Goal: Task Accomplishment & Management: Manage account settings

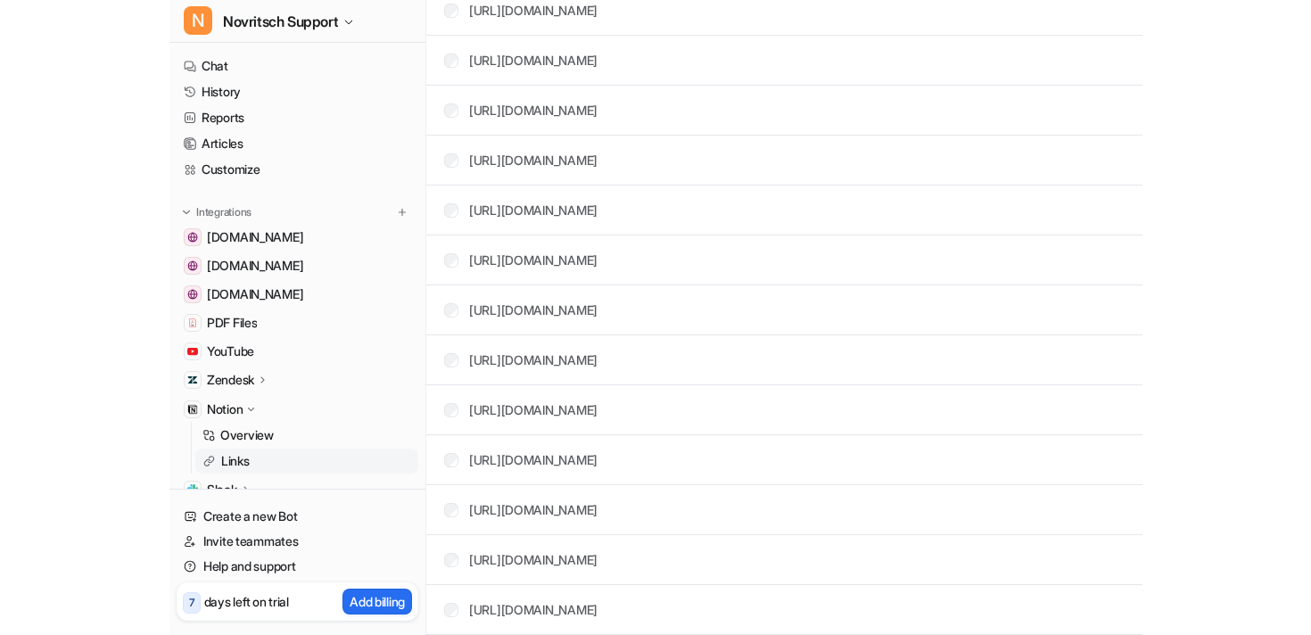
scroll to position [5834, 0]
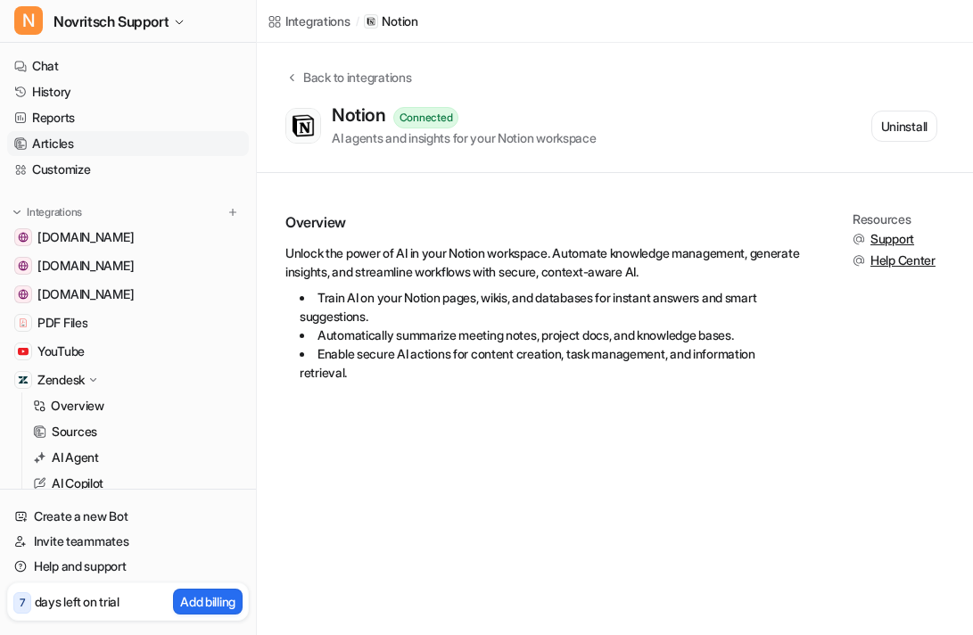
click at [46, 141] on link "Articles" at bounding box center [128, 143] width 242 height 25
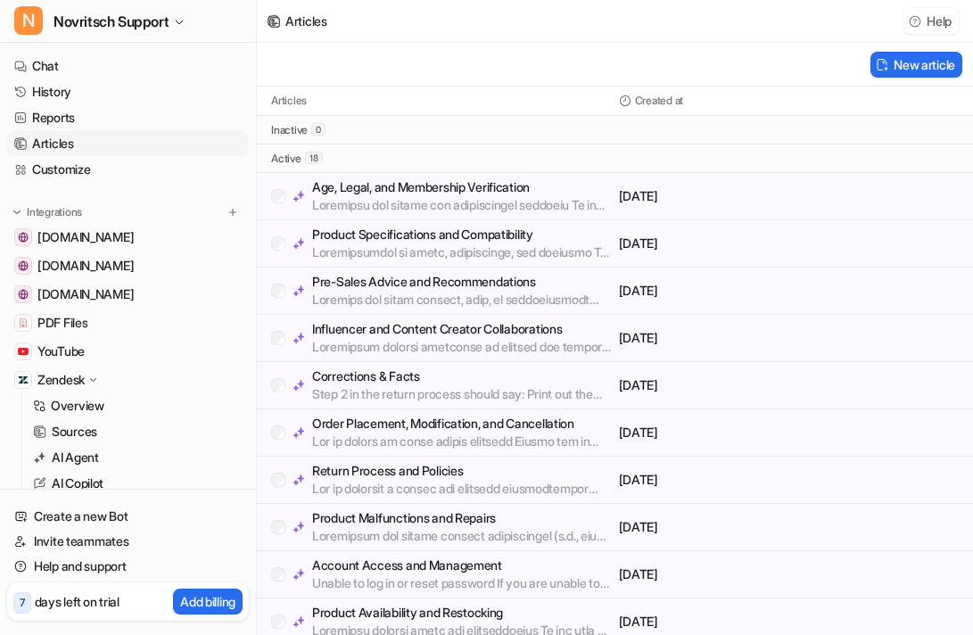
click at [934, 18] on button "Help" at bounding box center [930, 21] width 55 height 26
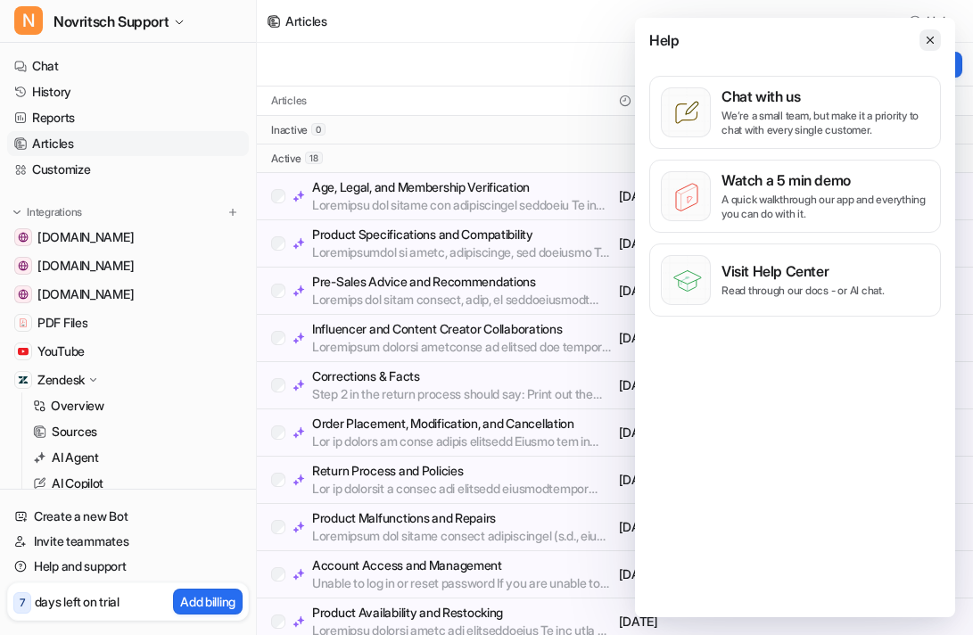
click at [930, 37] on icon at bounding box center [930, 40] width 12 height 12
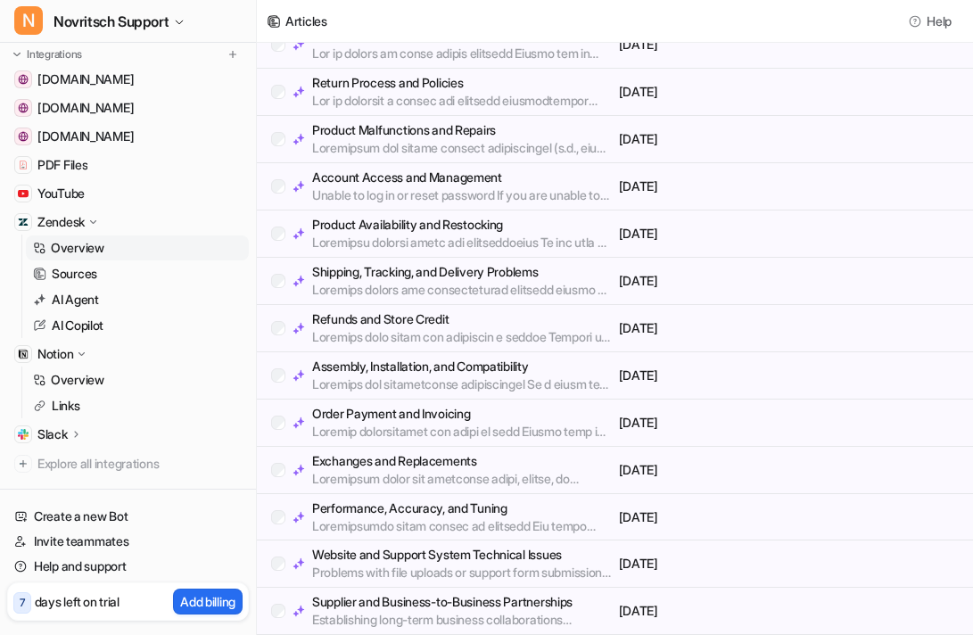
scroll to position [187, 0]
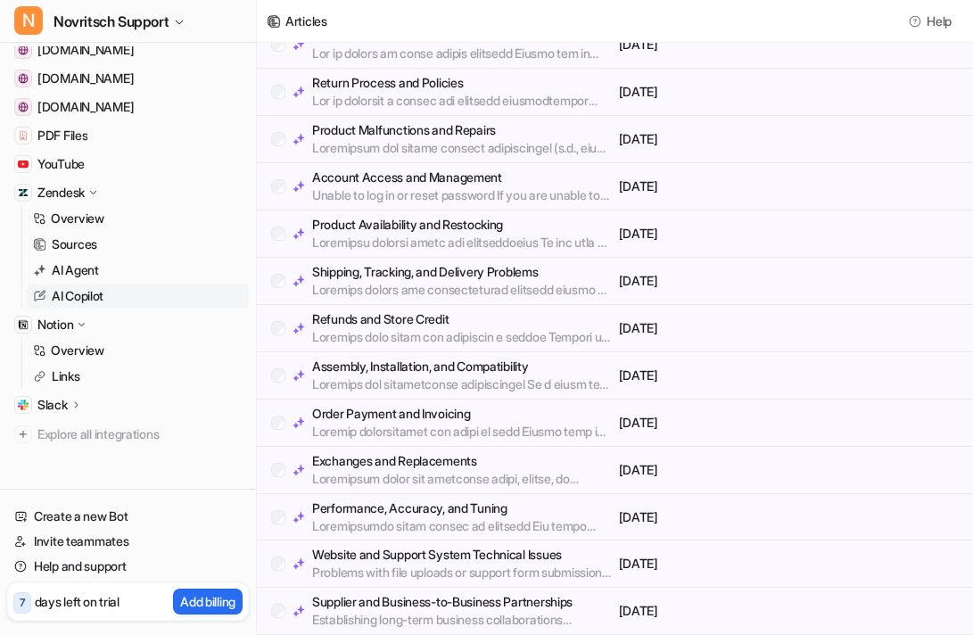
click at [78, 299] on p "AI Copilot" at bounding box center [78, 296] width 52 height 18
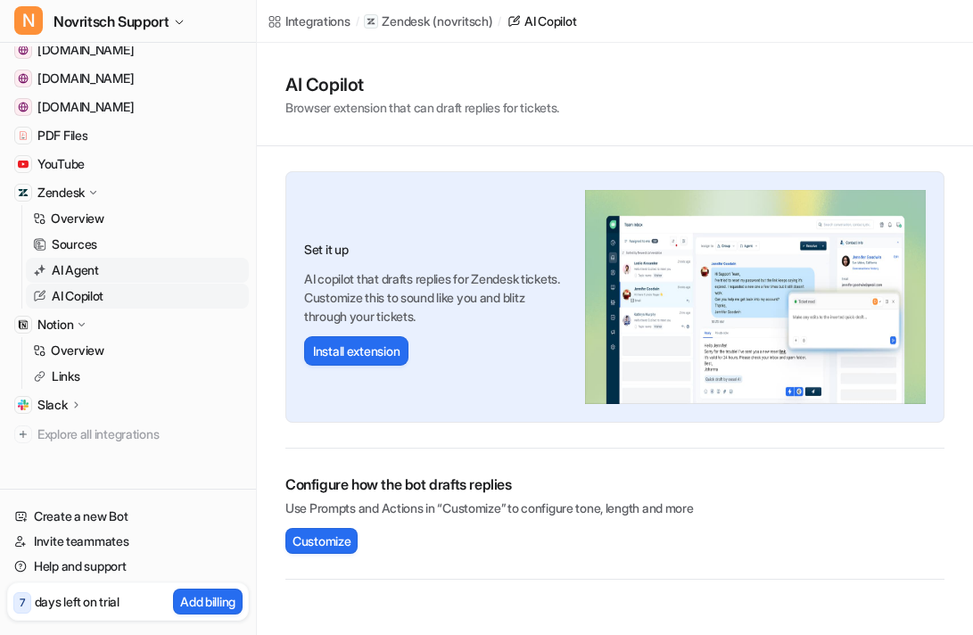
click at [71, 269] on p "AI Agent" at bounding box center [75, 270] width 47 height 18
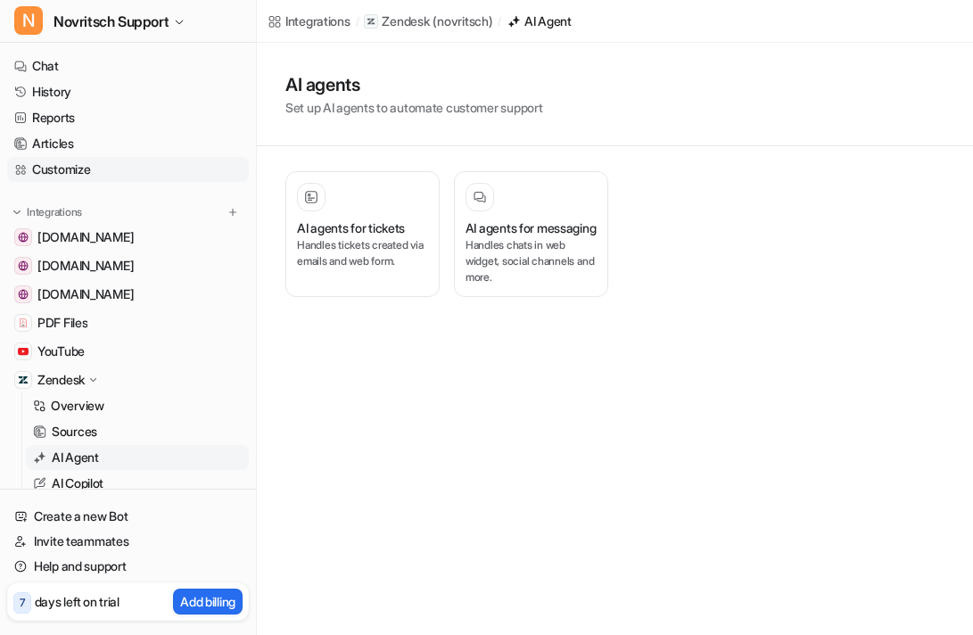
click at [64, 169] on link "Customize" at bounding box center [128, 169] width 242 height 25
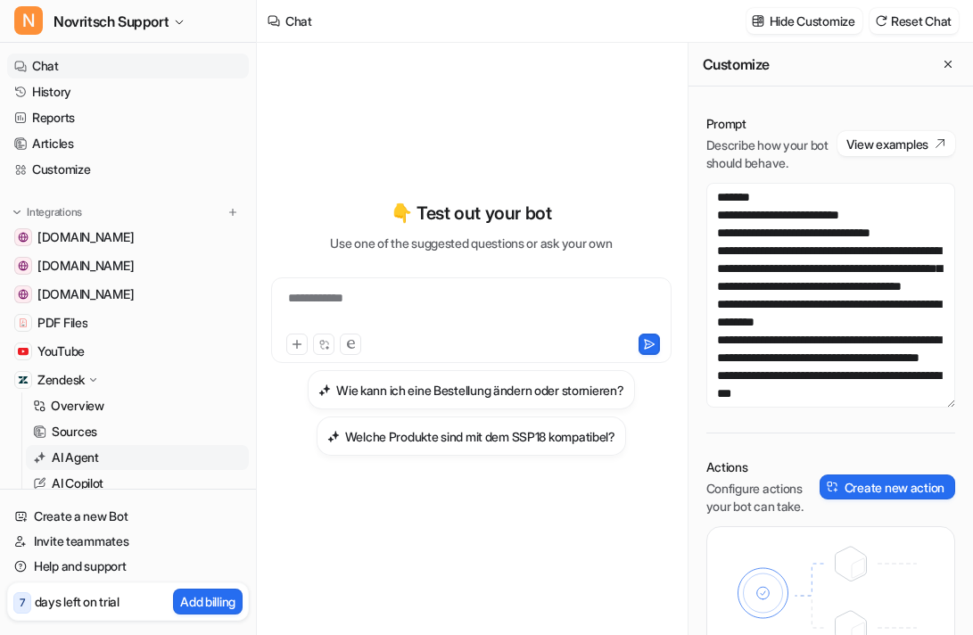
click at [79, 457] on p "AI Agent" at bounding box center [75, 458] width 47 height 18
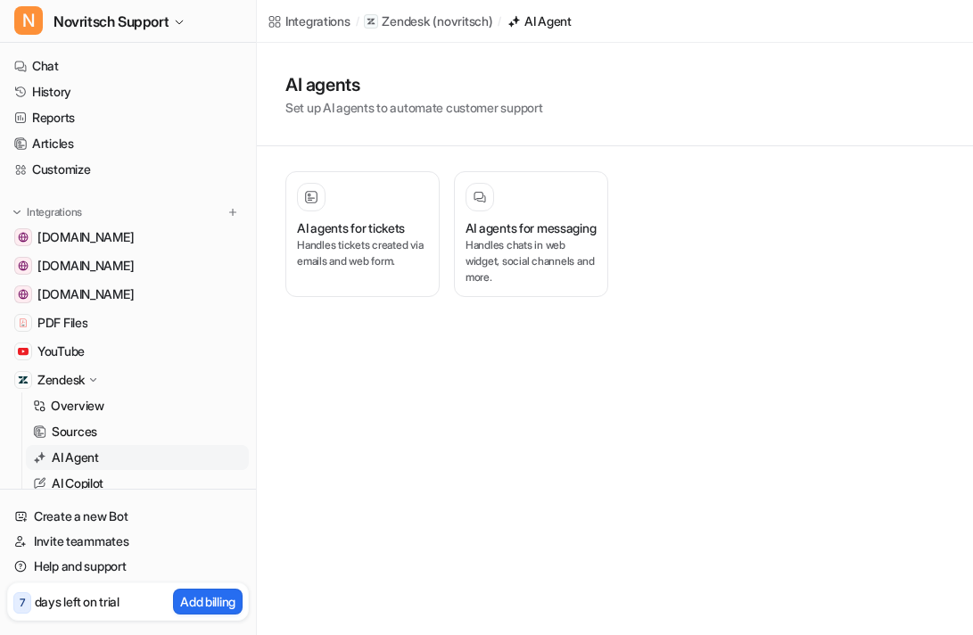
click at [55, 383] on p "Zendesk" at bounding box center [60, 380] width 47 height 18
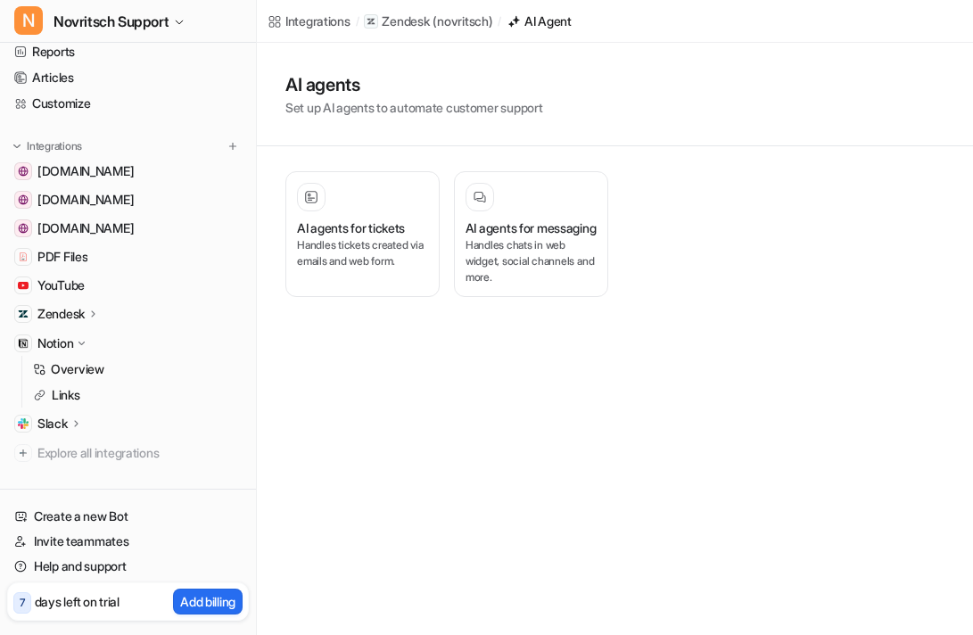
scroll to position [93, 0]
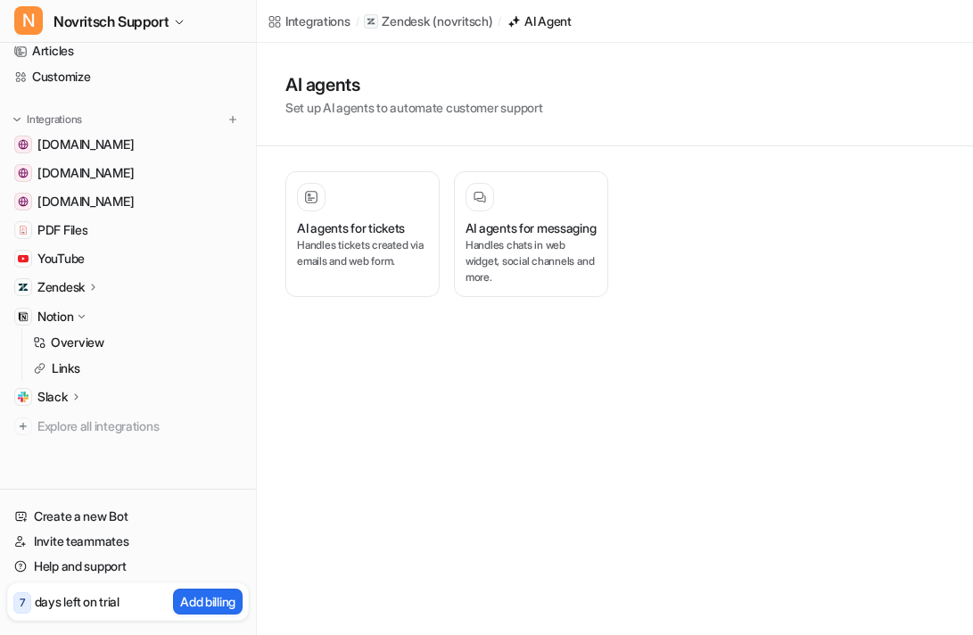
click at [59, 290] on p "Zendesk" at bounding box center [60, 287] width 47 height 18
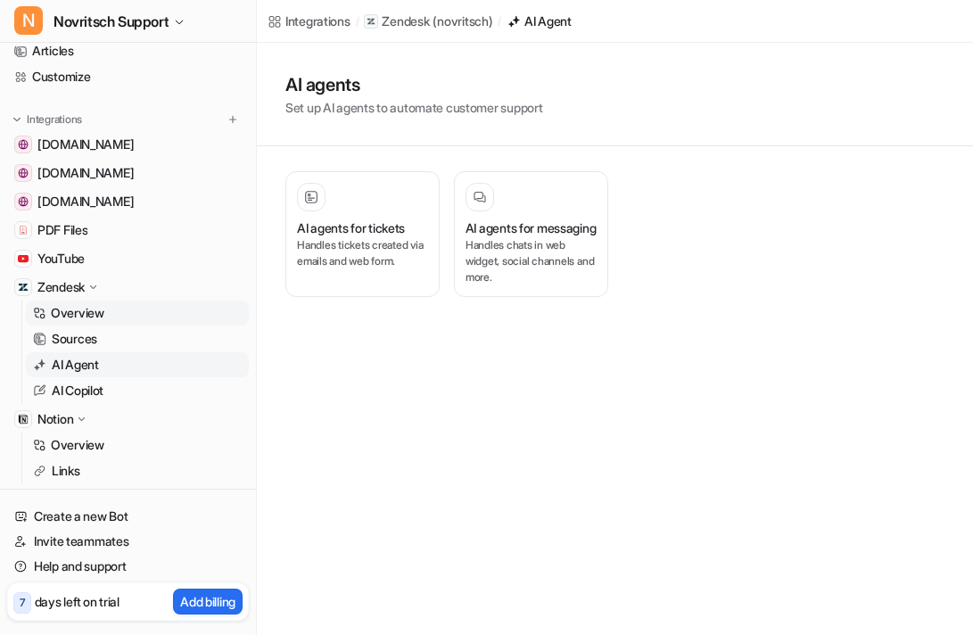
click at [80, 309] on p "Overview" at bounding box center [78, 313] width 54 height 18
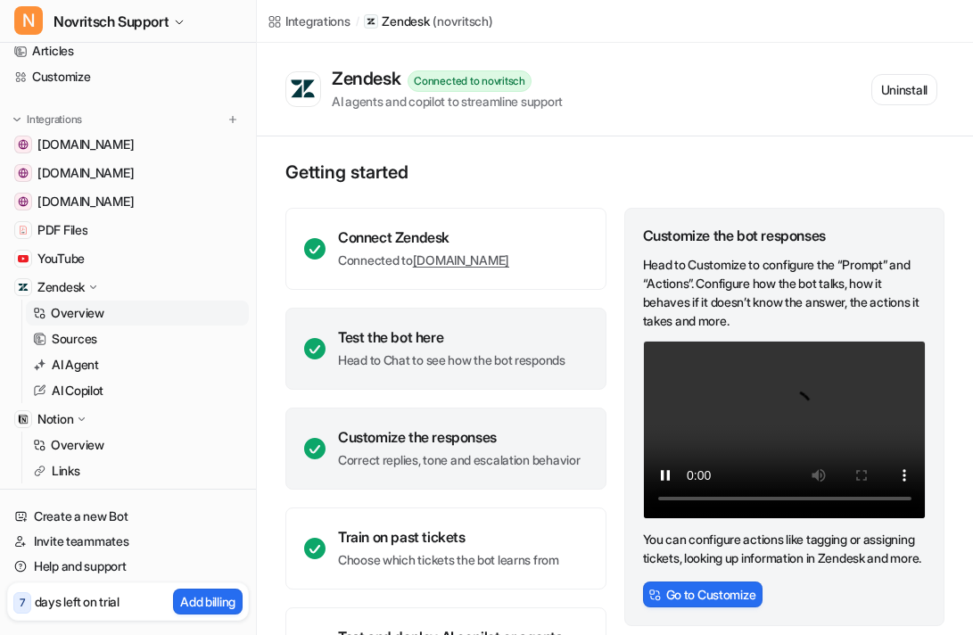
scroll to position [94, 0]
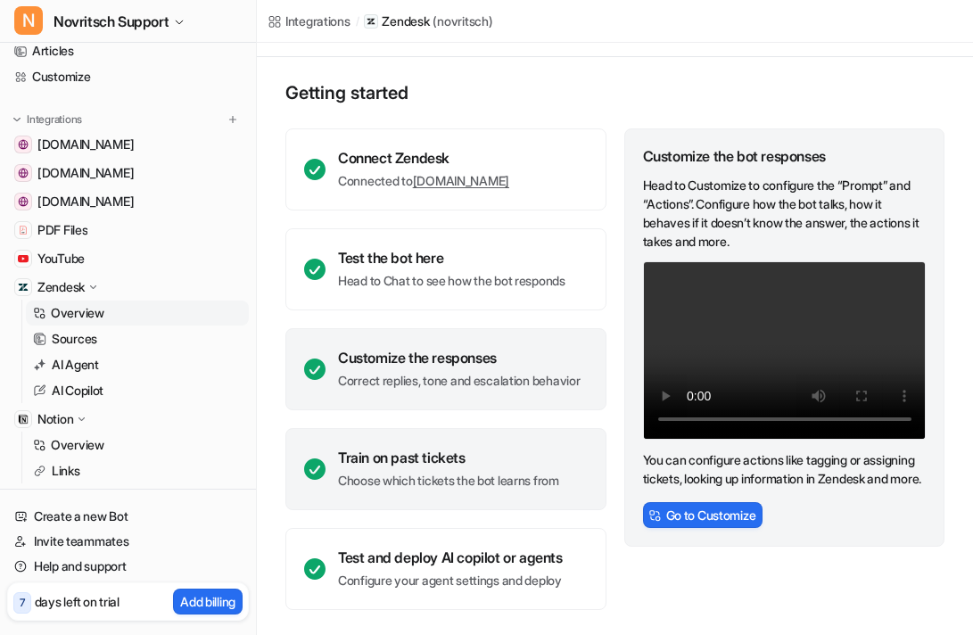
click at [494, 468] on div "Train on past tickets Choose which tickets the bot learns from" at bounding box center [448, 469] width 221 height 41
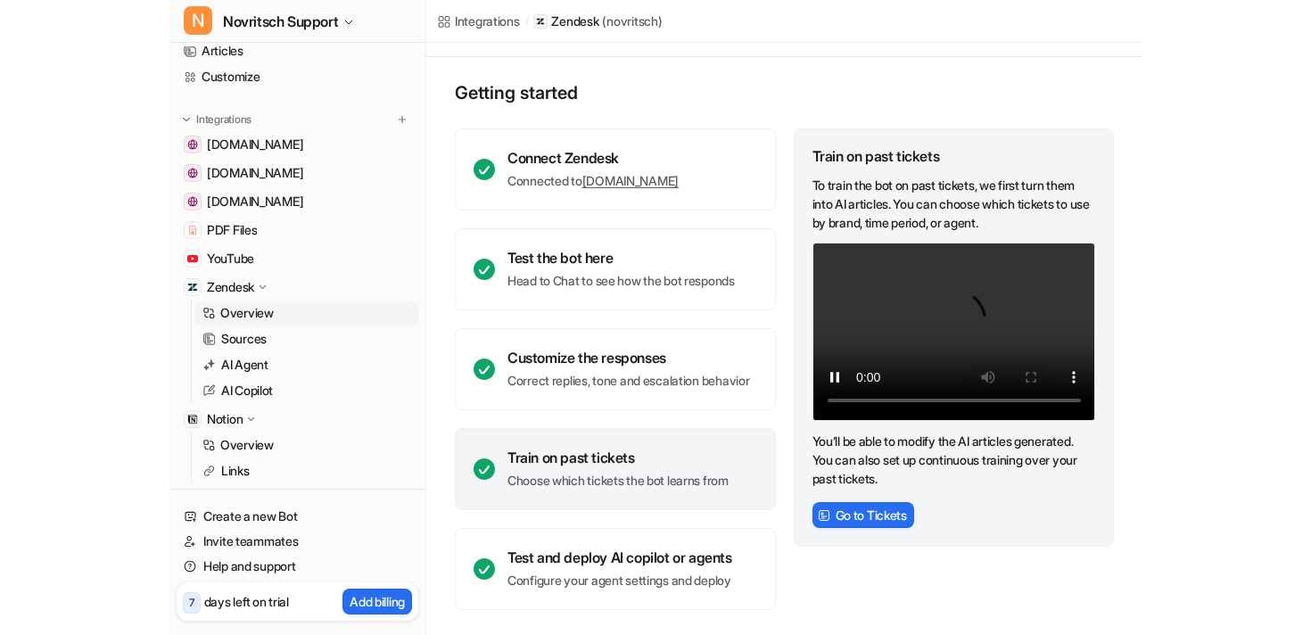
scroll to position [79, 0]
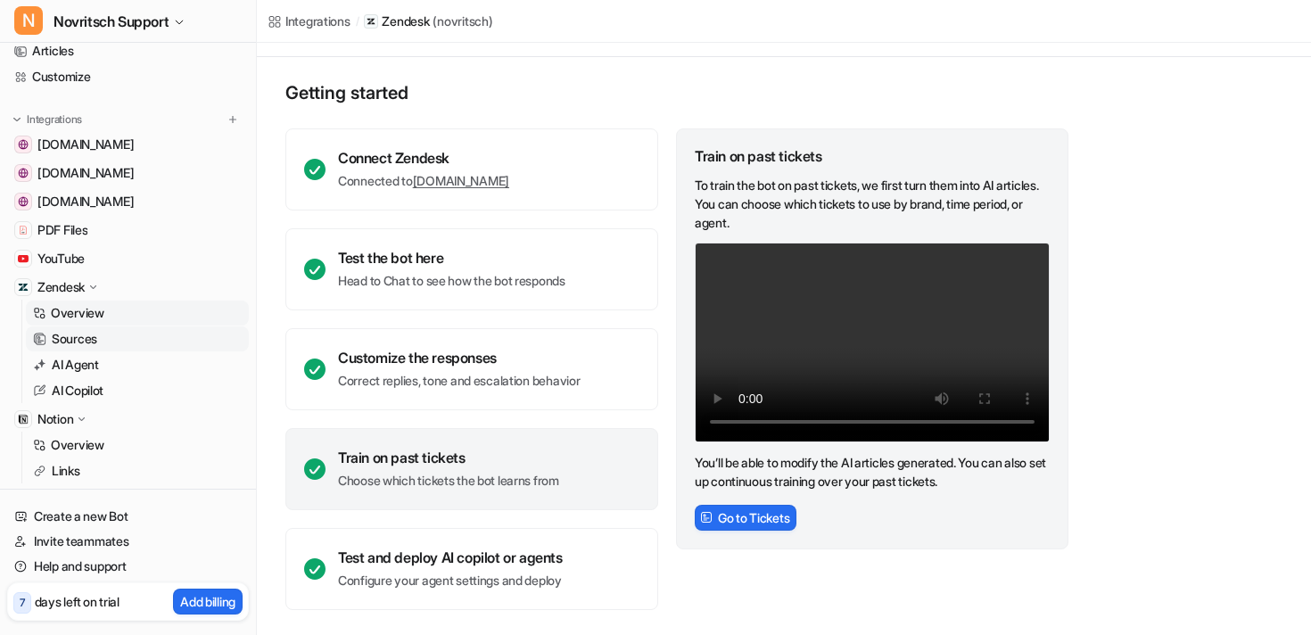
click at [70, 334] on p "Sources" at bounding box center [74, 339] width 45 height 18
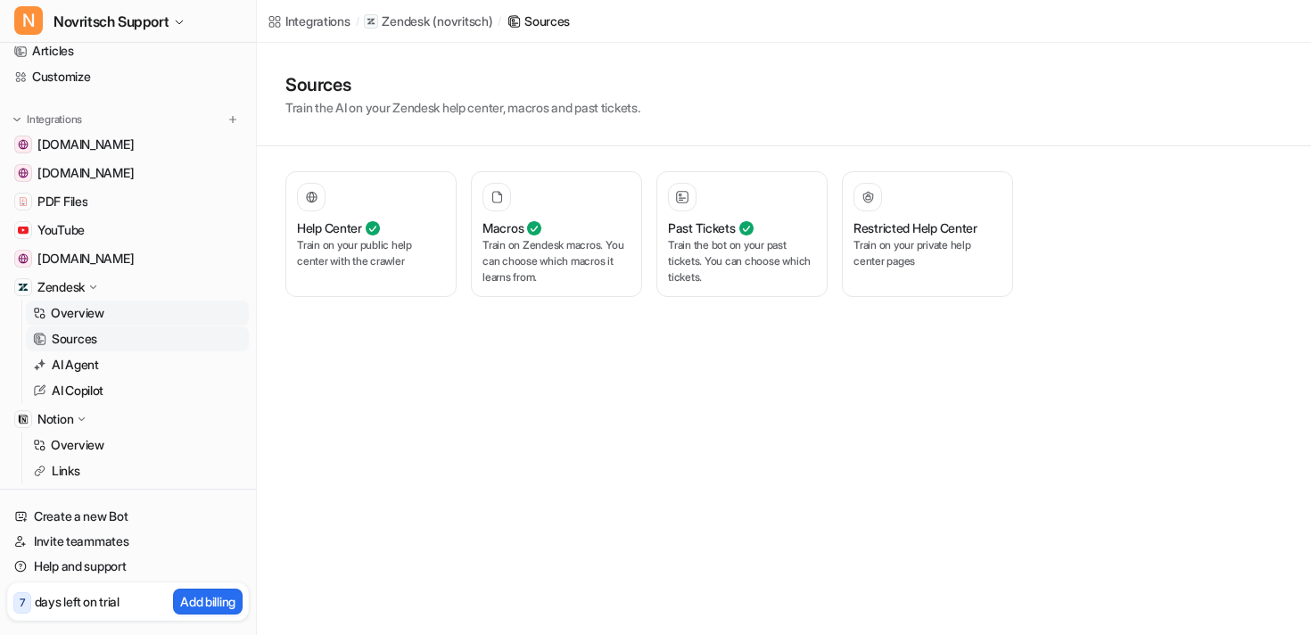
click at [74, 312] on p "Overview" at bounding box center [78, 313] width 54 height 18
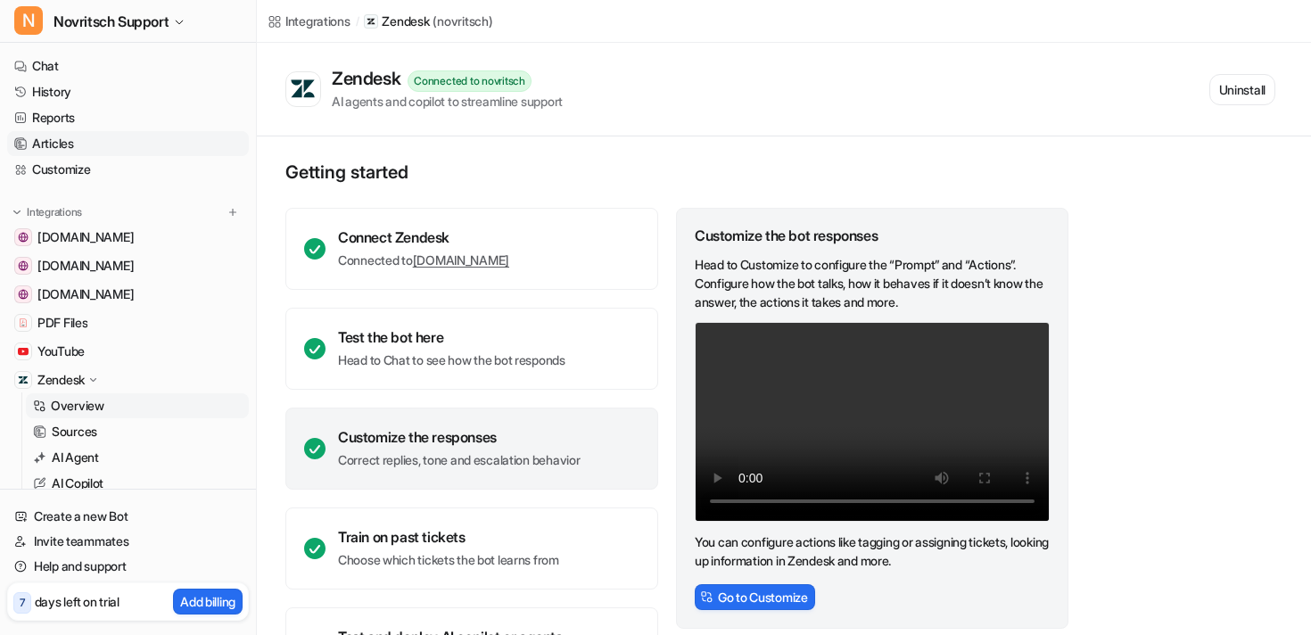
click at [51, 146] on link "Articles" at bounding box center [128, 143] width 242 height 25
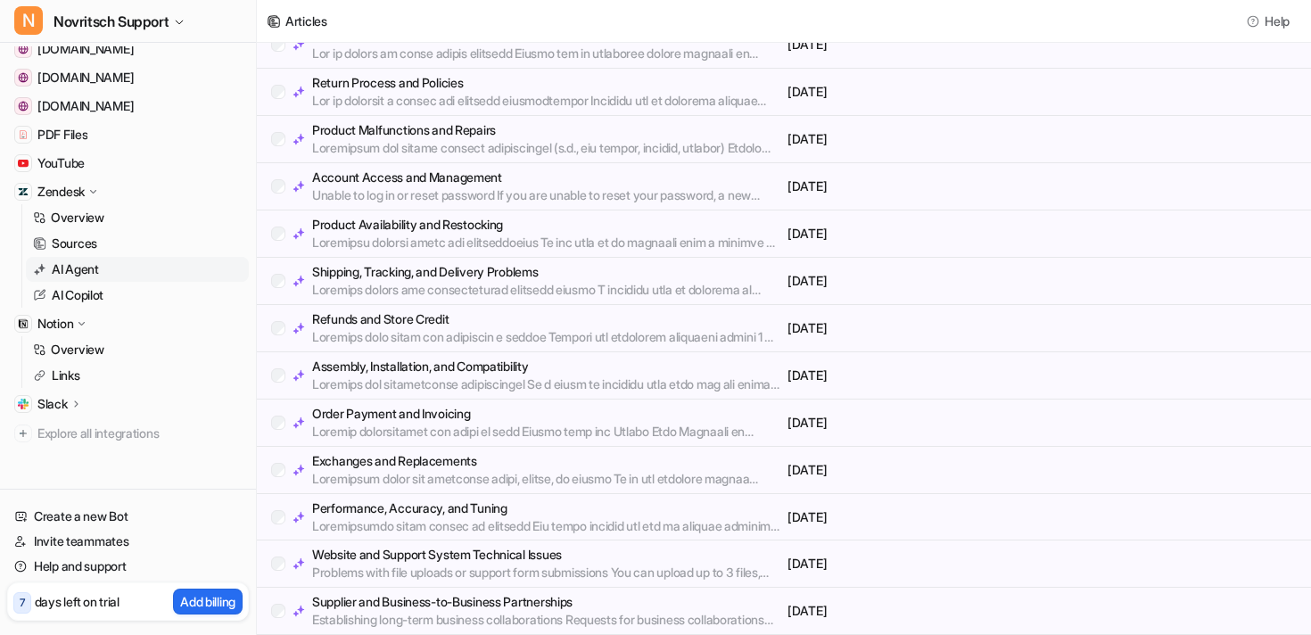
scroll to position [195, 0]
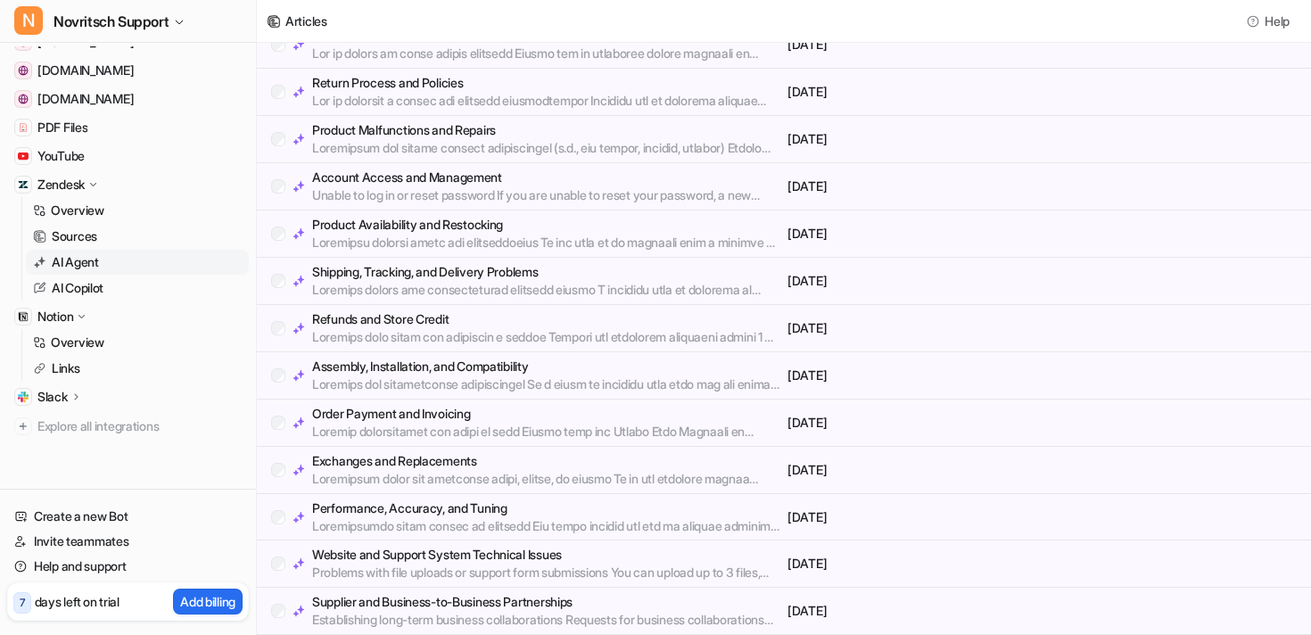
click at [70, 256] on p "AI Agent" at bounding box center [75, 262] width 47 height 18
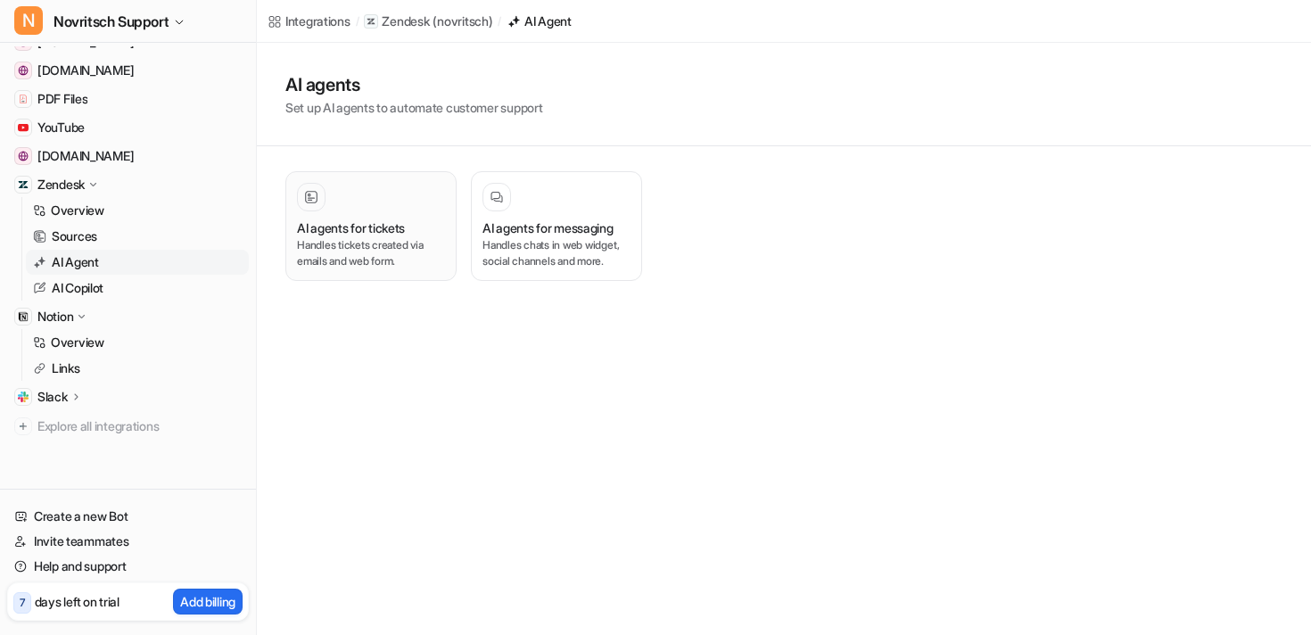
click at [366, 231] on h3 "AI agents for tickets" at bounding box center [351, 227] width 108 height 19
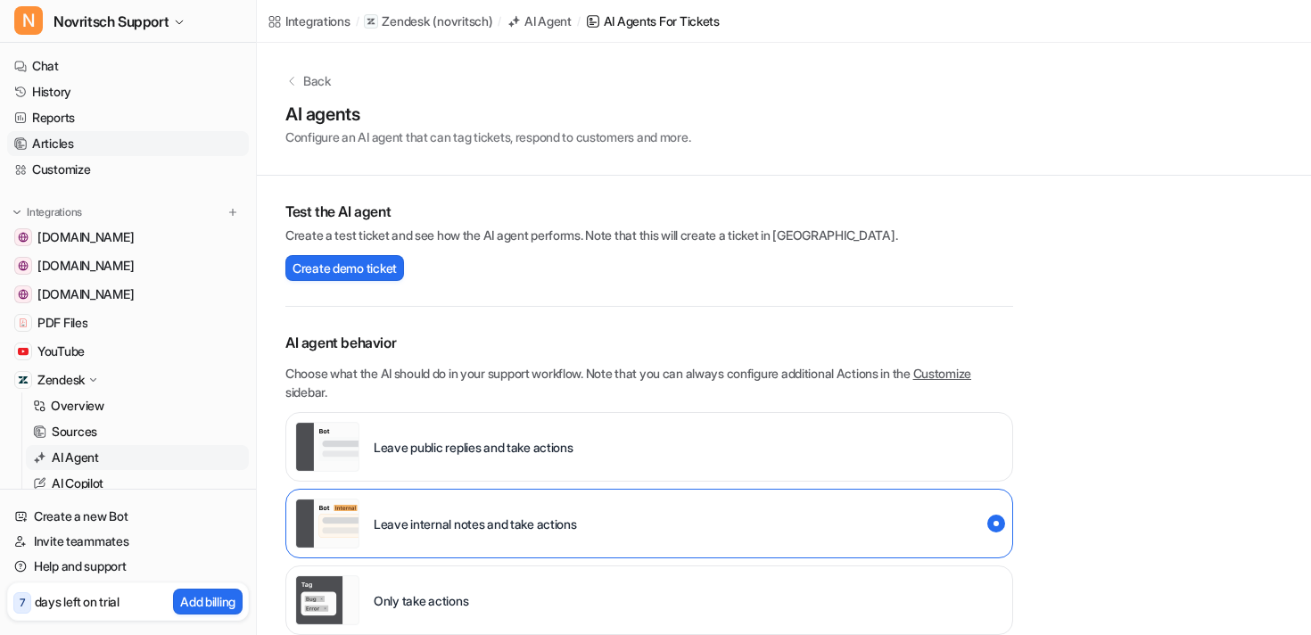
click at [62, 140] on link "Articles" at bounding box center [128, 143] width 242 height 25
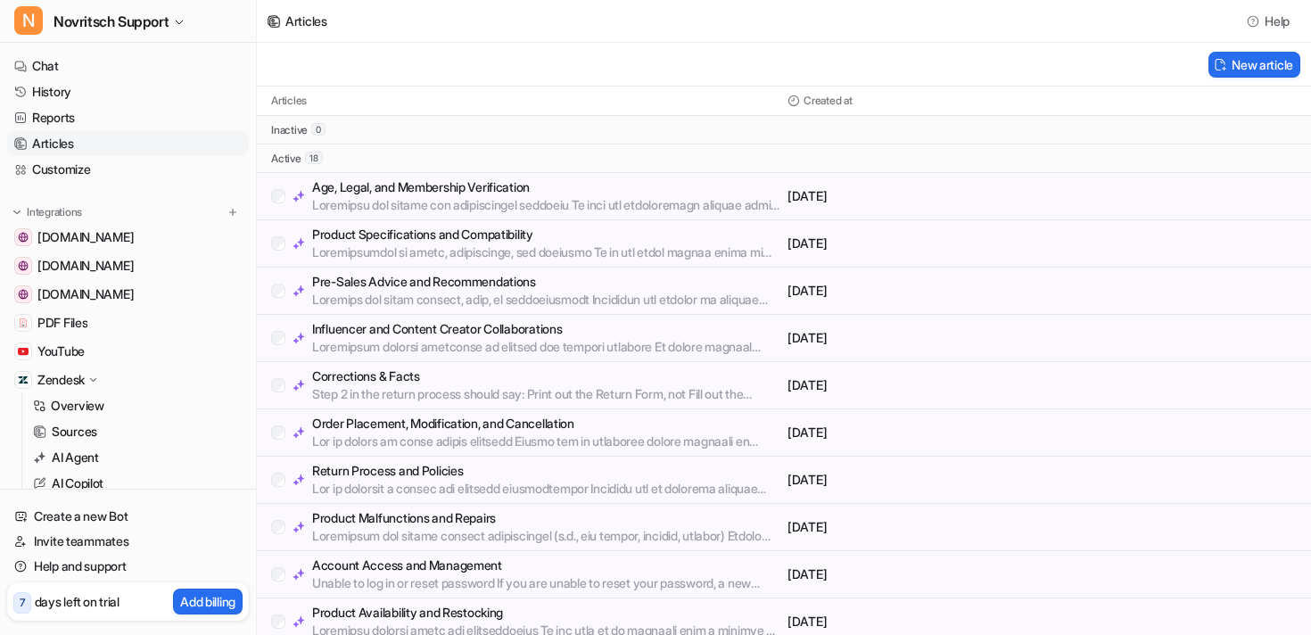
click at [290, 130] on p "inactive" at bounding box center [289, 130] width 37 height 14
click at [290, 103] on p "Articles" at bounding box center [289, 101] width 36 height 14
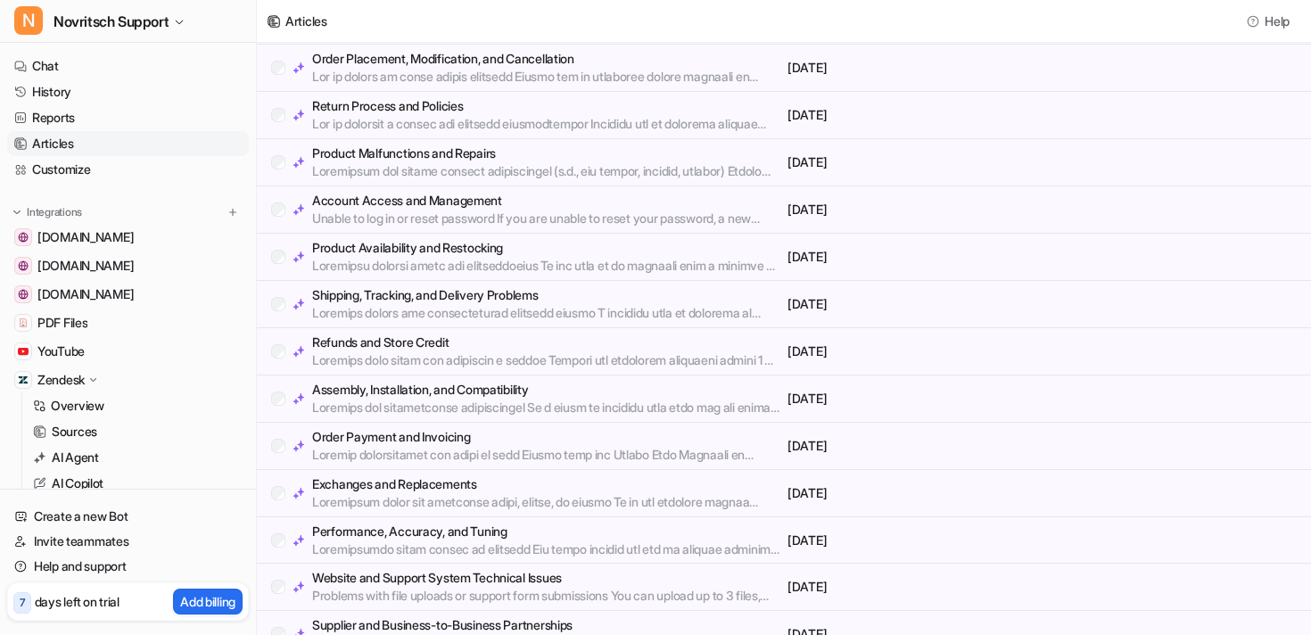
scroll to position [388, 0]
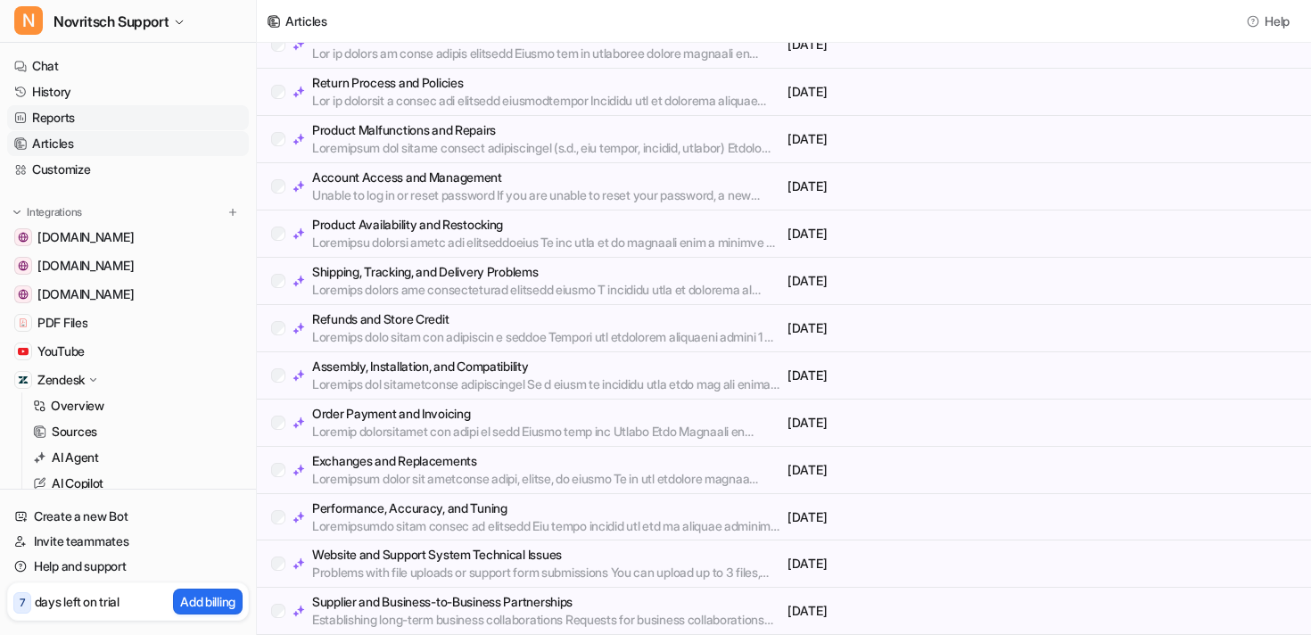
click at [50, 118] on link "Reports" at bounding box center [128, 117] width 242 height 25
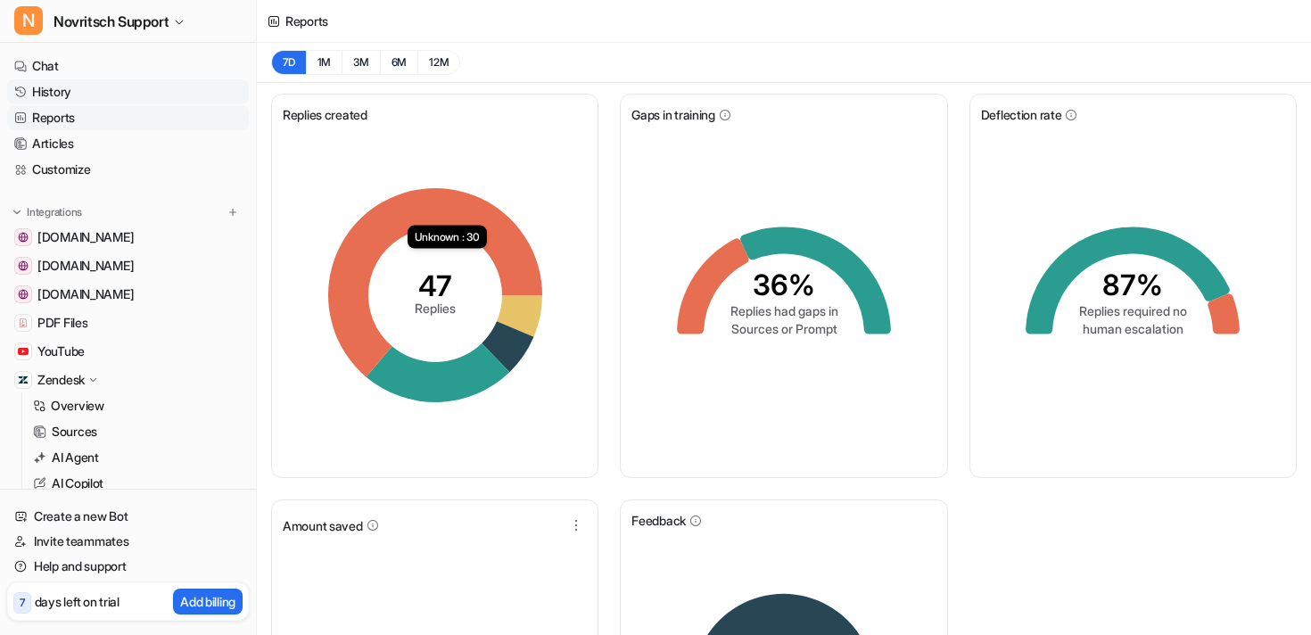
click at [64, 87] on link "History" at bounding box center [128, 91] width 242 height 25
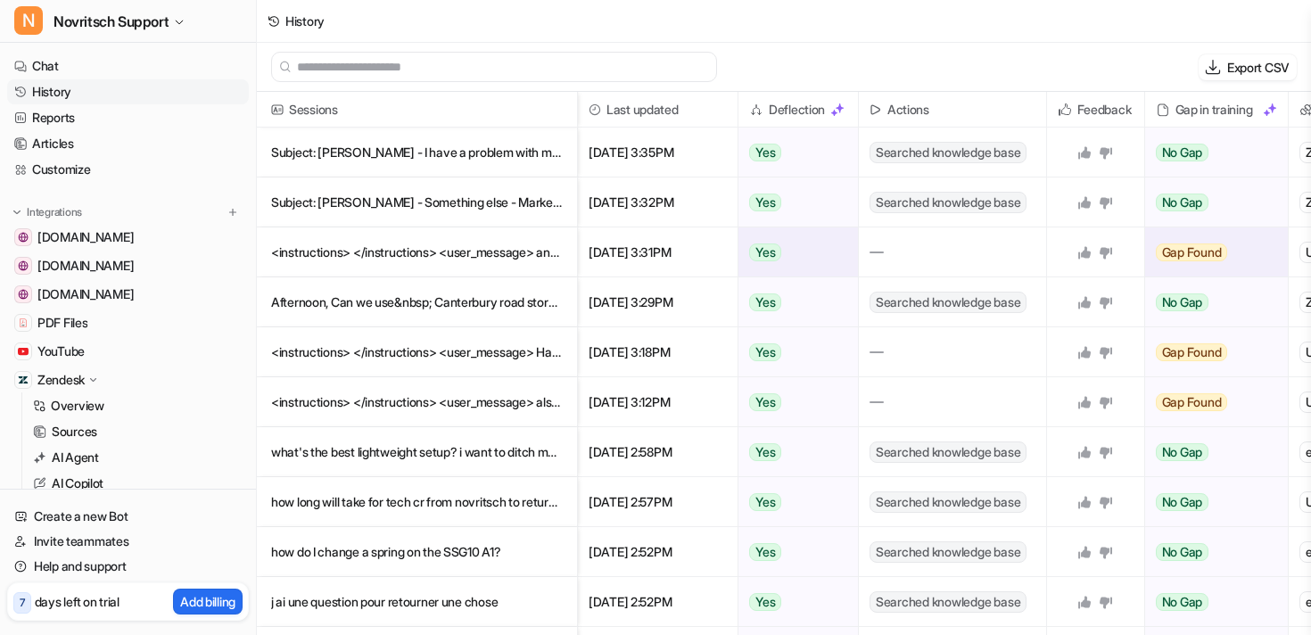
click at [470, 256] on p "<instructions> </instructions> <user_message> answer it yourself </user_message>" at bounding box center [417, 252] width 292 height 50
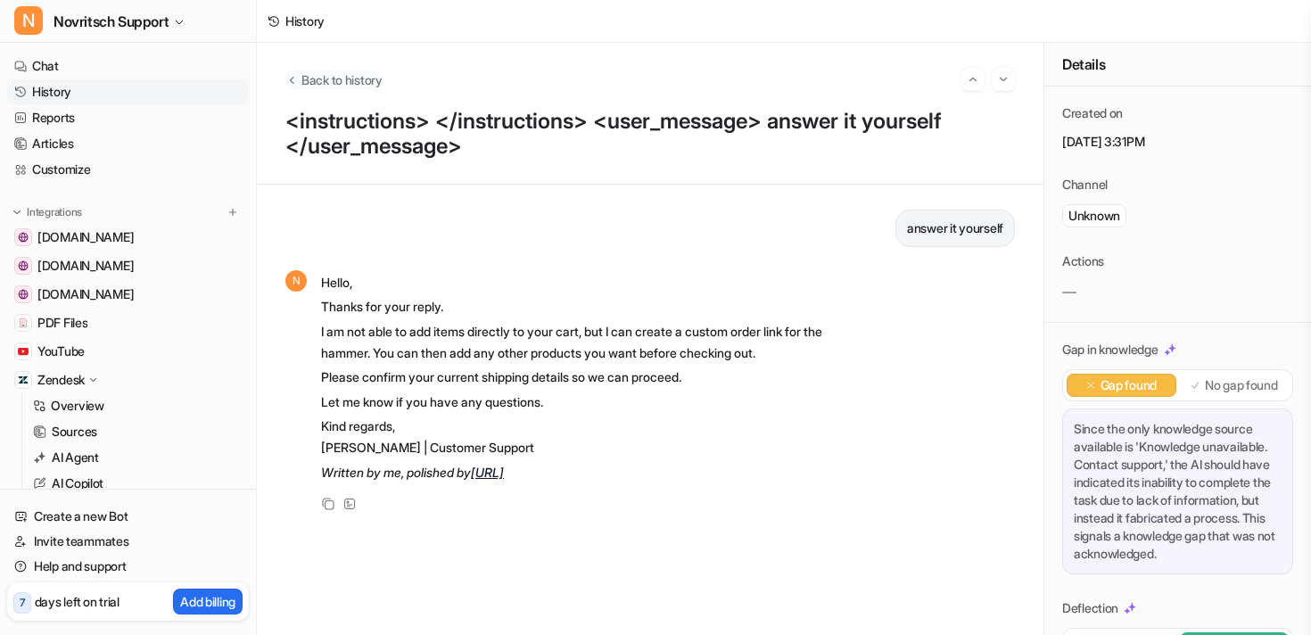
click at [307, 84] on span "Back to history" at bounding box center [341, 79] width 81 height 19
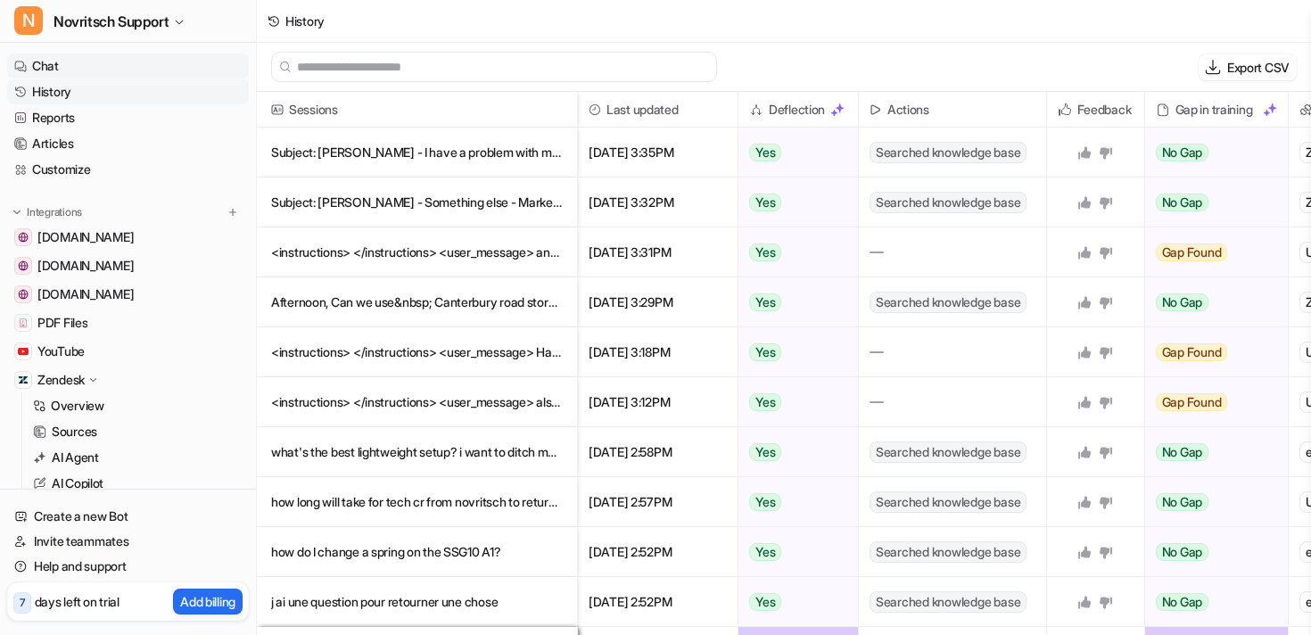
click at [37, 67] on link "Chat" at bounding box center [128, 66] width 242 height 25
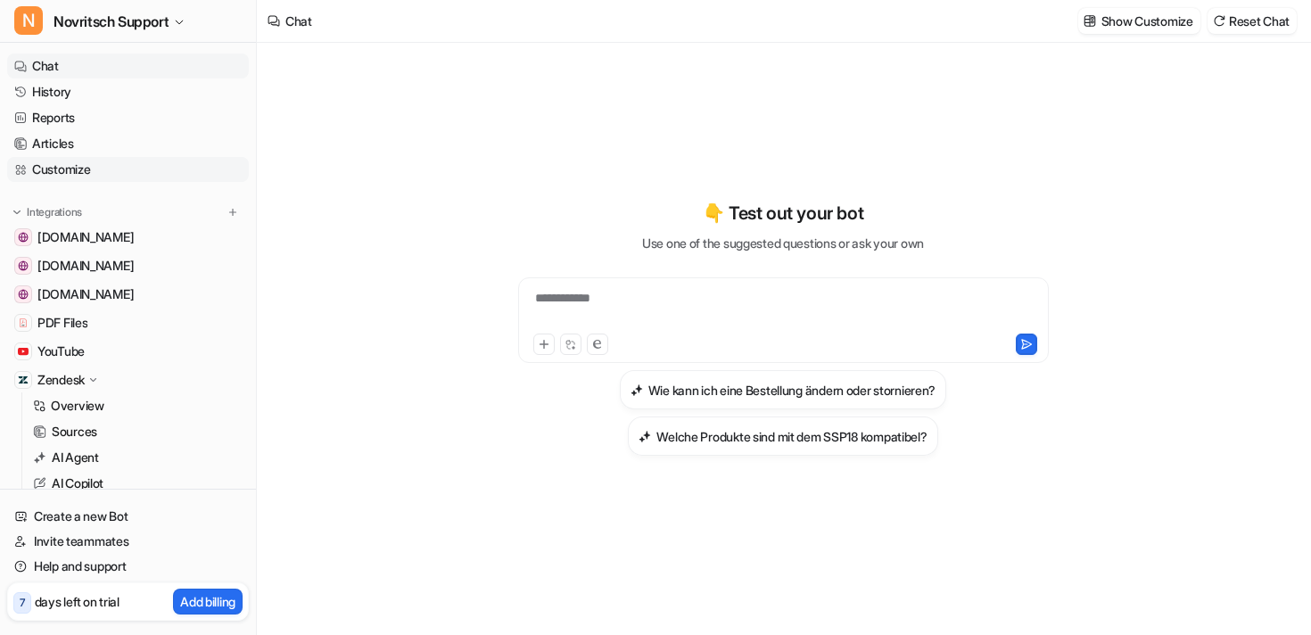
click at [54, 168] on link "Customize" at bounding box center [128, 169] width 242 height 25
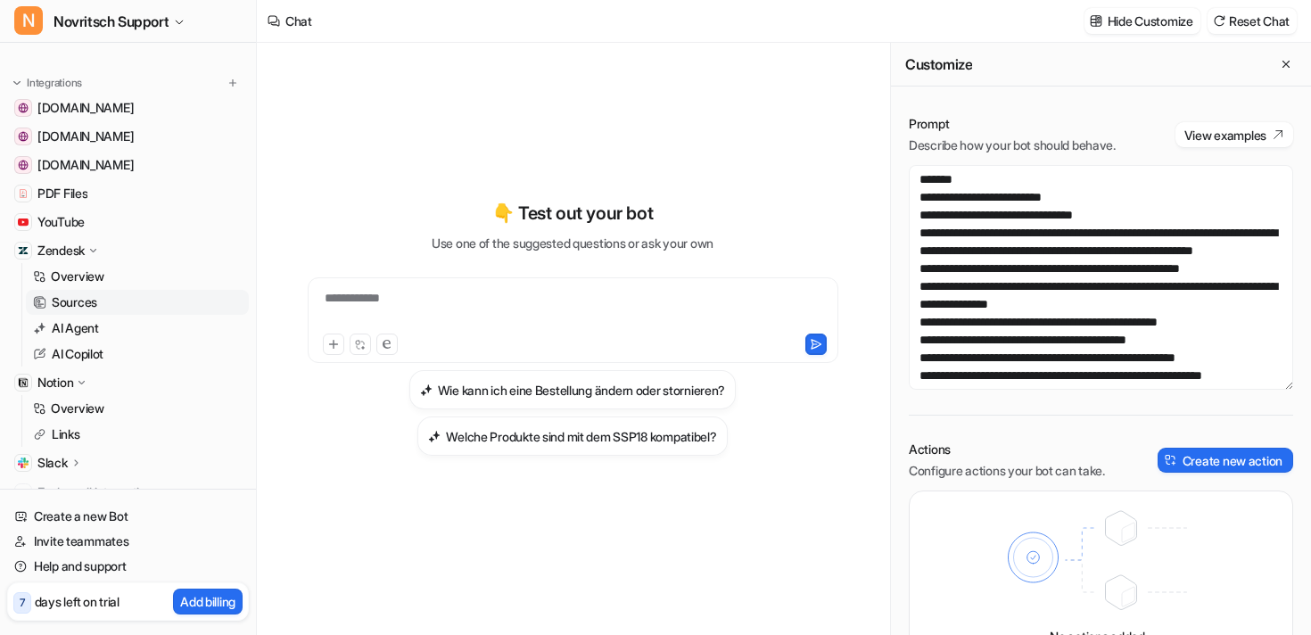
scroll to position [195, 0]
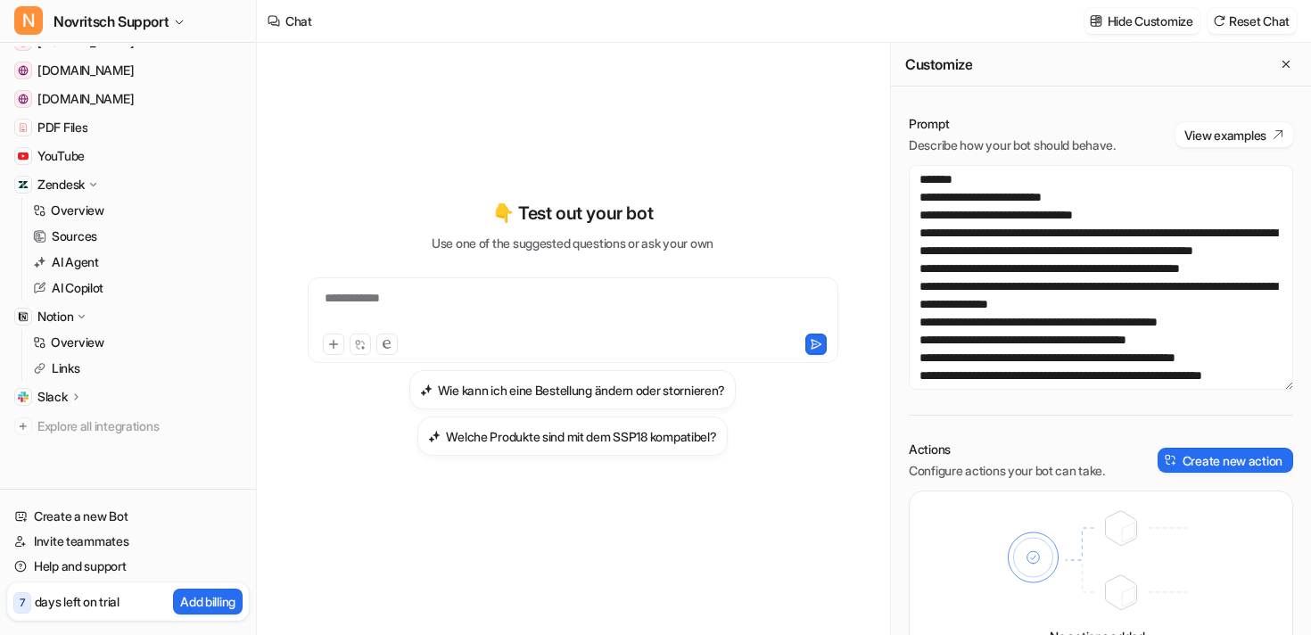
click at [82, 181] on p "Zendesk" at bounding box center [60, 185] width 47 height 18
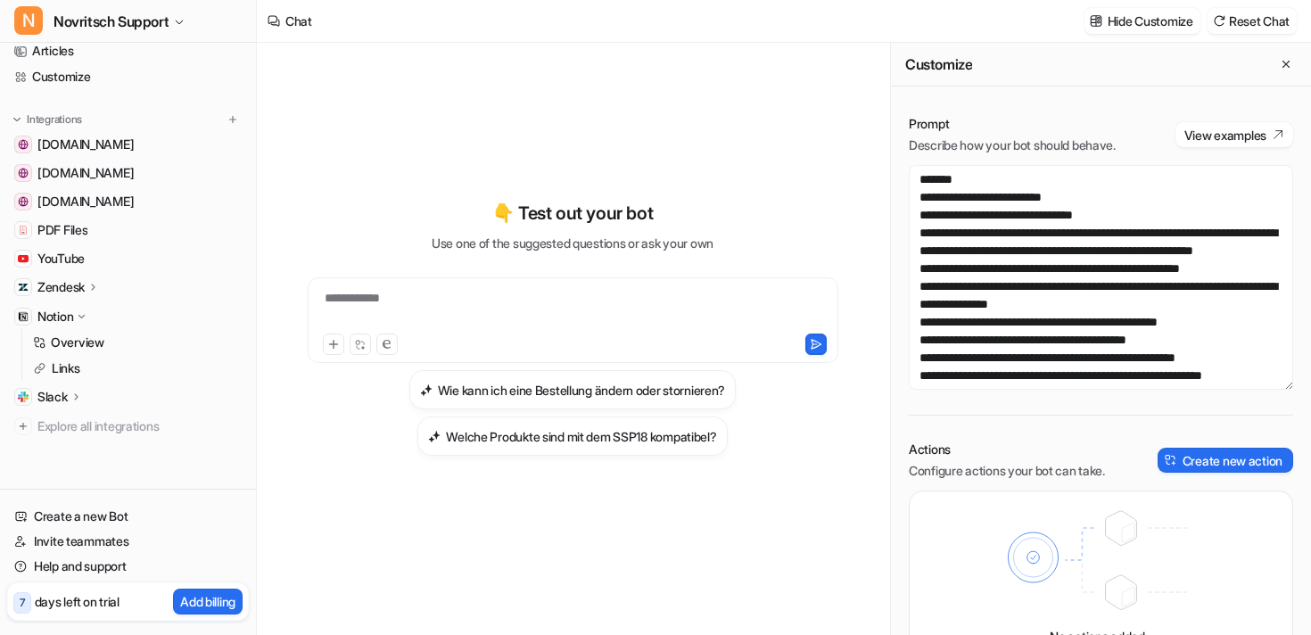
scroll to position [93, 0]
click at [54, 320] on p "Notion" at bounding box center [55, 317] width 36 height 18
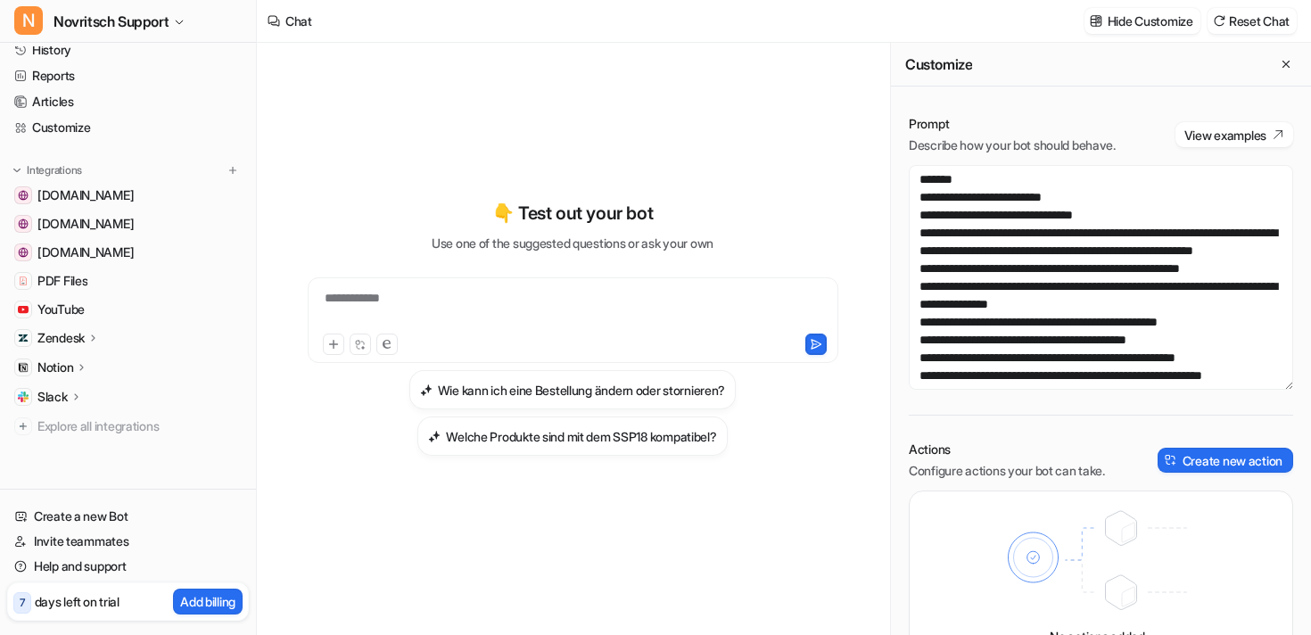
scroll to position [42, 0]
click at [89, 337] on icon at bounding box center [93, 337] width 12 height 13
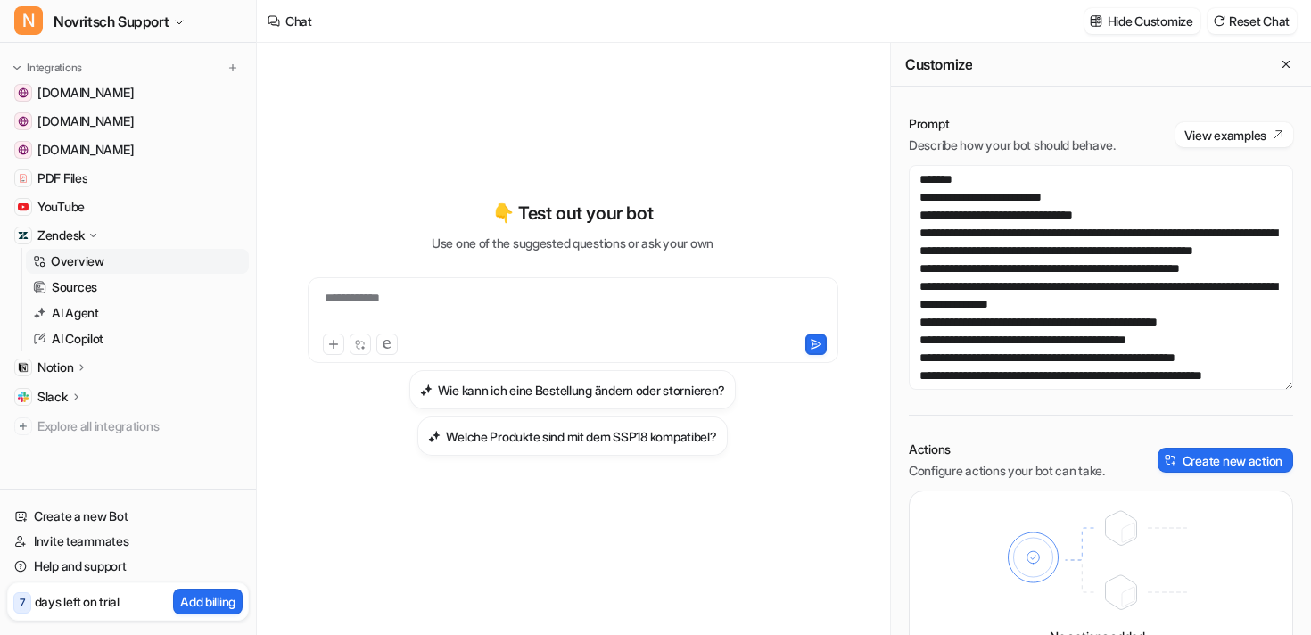
click at [67, 263] on p "Overview" at bounding box center [78, 261] width 54 height 18
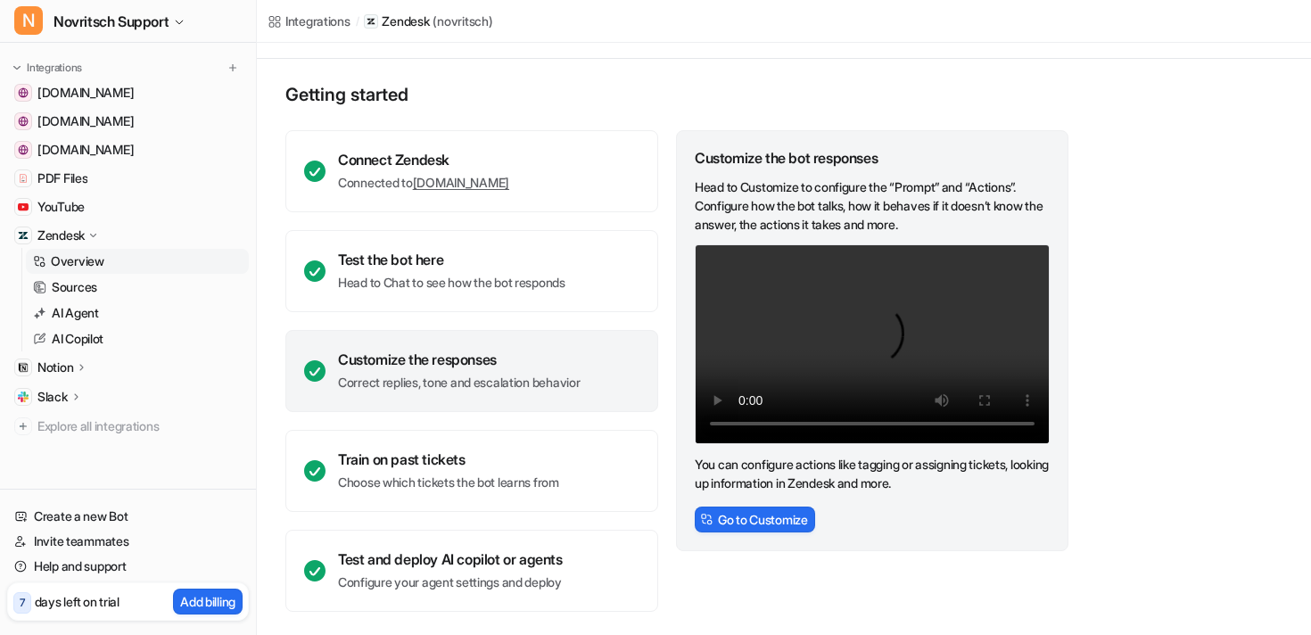
scroll to position [79, 0]
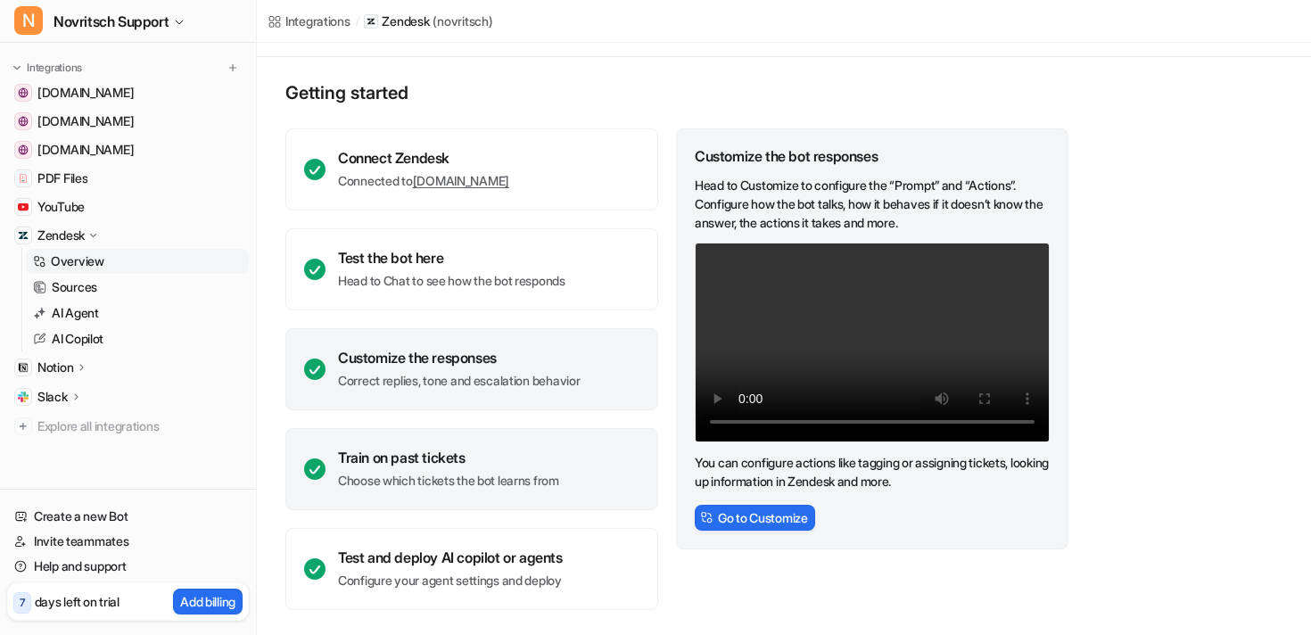
click at [409, 466] on div "Train on past tickets" at bounding box center [448, 458] width 221 height 18
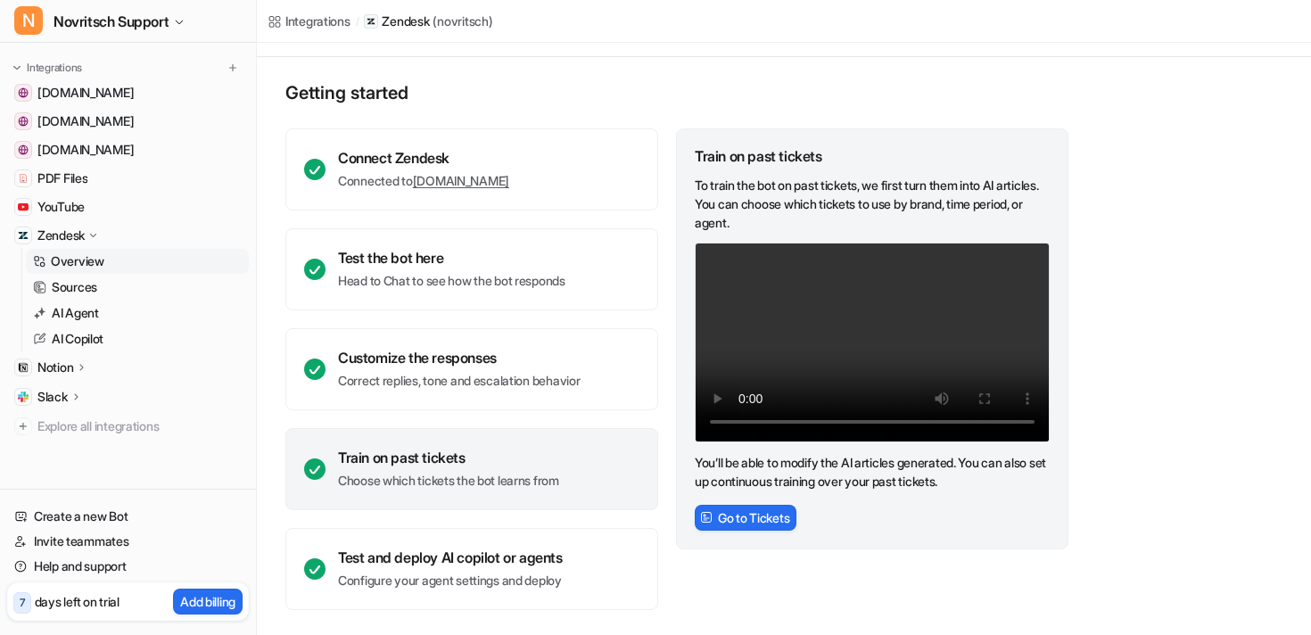
click at [409, 466] on div "Train on past tickets" at bounding box center [448, 458] width 221 height 18
click at [745, 521] on button "Go to Tickets" at bounding box center [746, 518] width 102 height 26
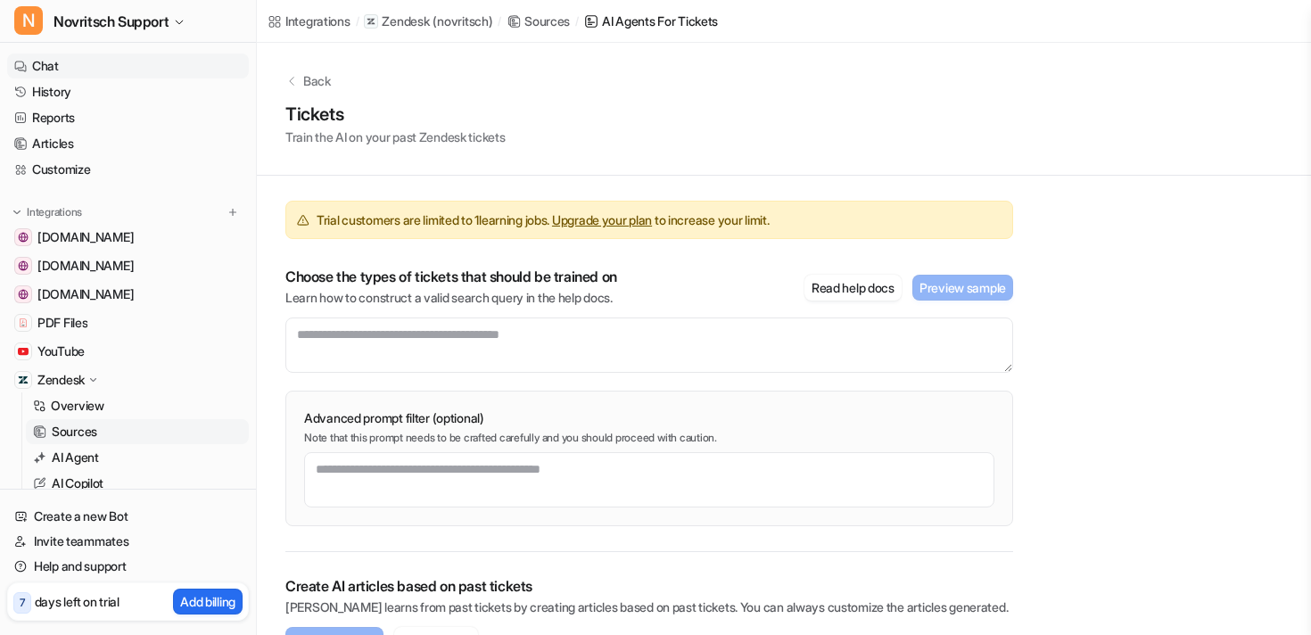
click at [54, 76] on link "Chat" at bounding box center [128, 66] width 242 height 25
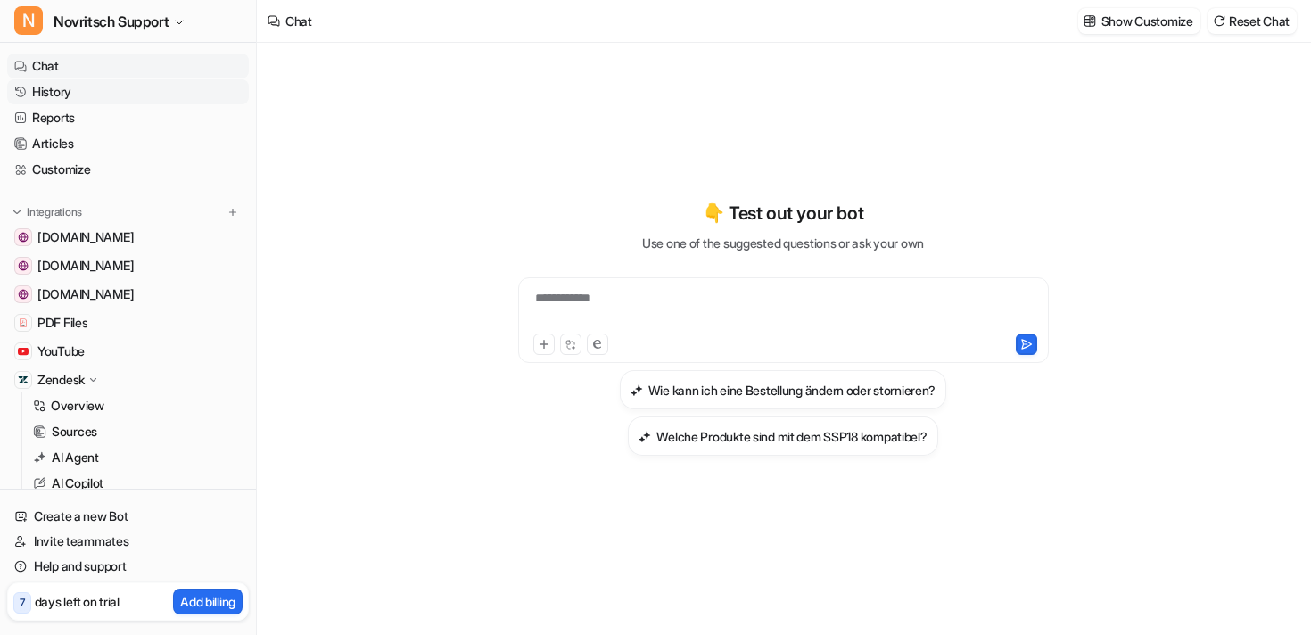
click at [57, 87] on link "History" at bounding box center [128, 91] width 242 height 25
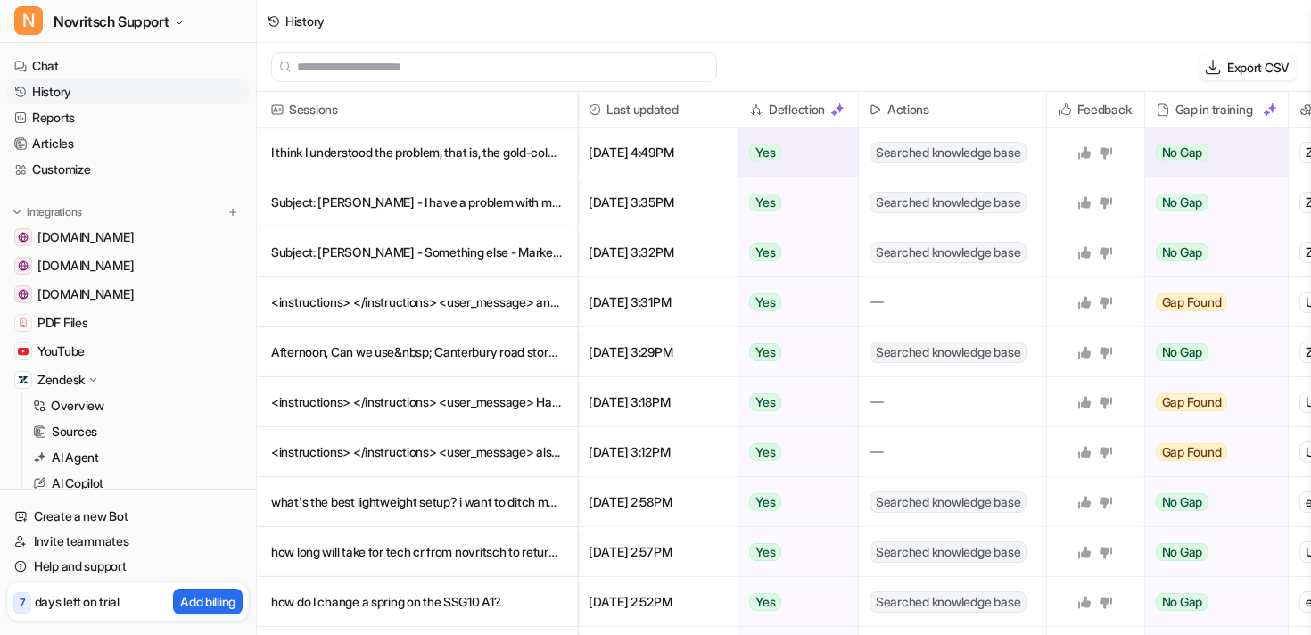
click at [421, 153] on p "I think I understood the problem, that is, the gold-colored pin that regulates t" at bounding box center [417, 153] width 292 height 50
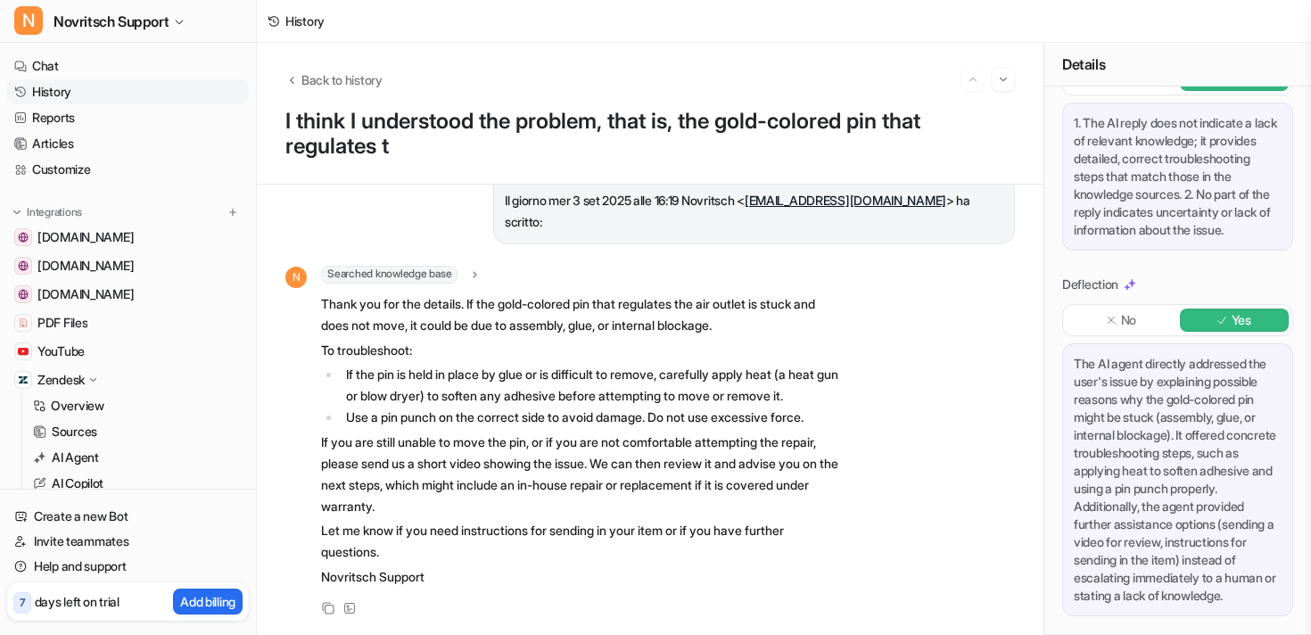
scroll to position [306, 0]
click at [972, 291] on img at bounding box center [1130, 284] width 12 height 12
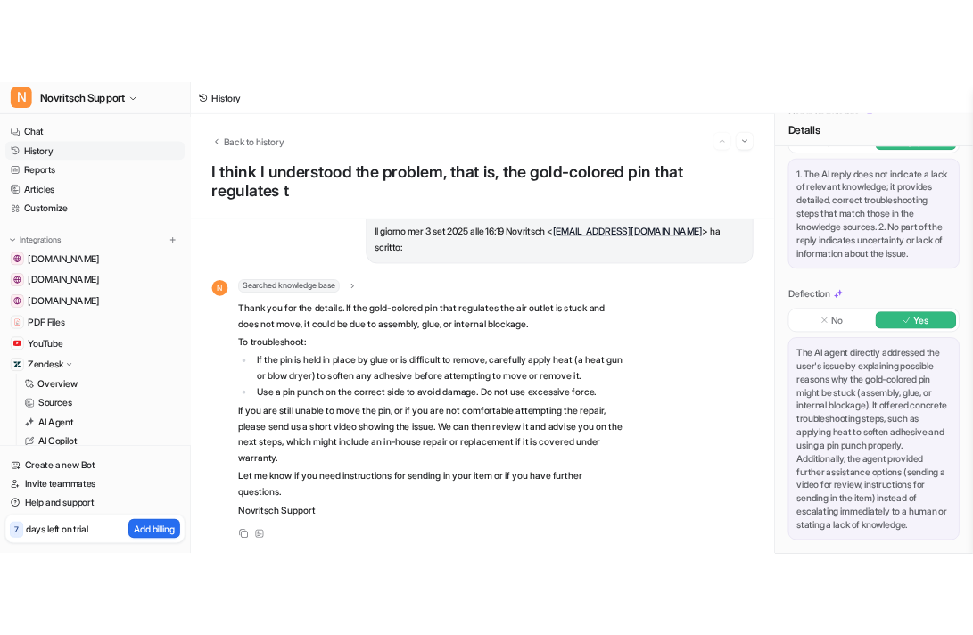
scroll to position [340, 0]
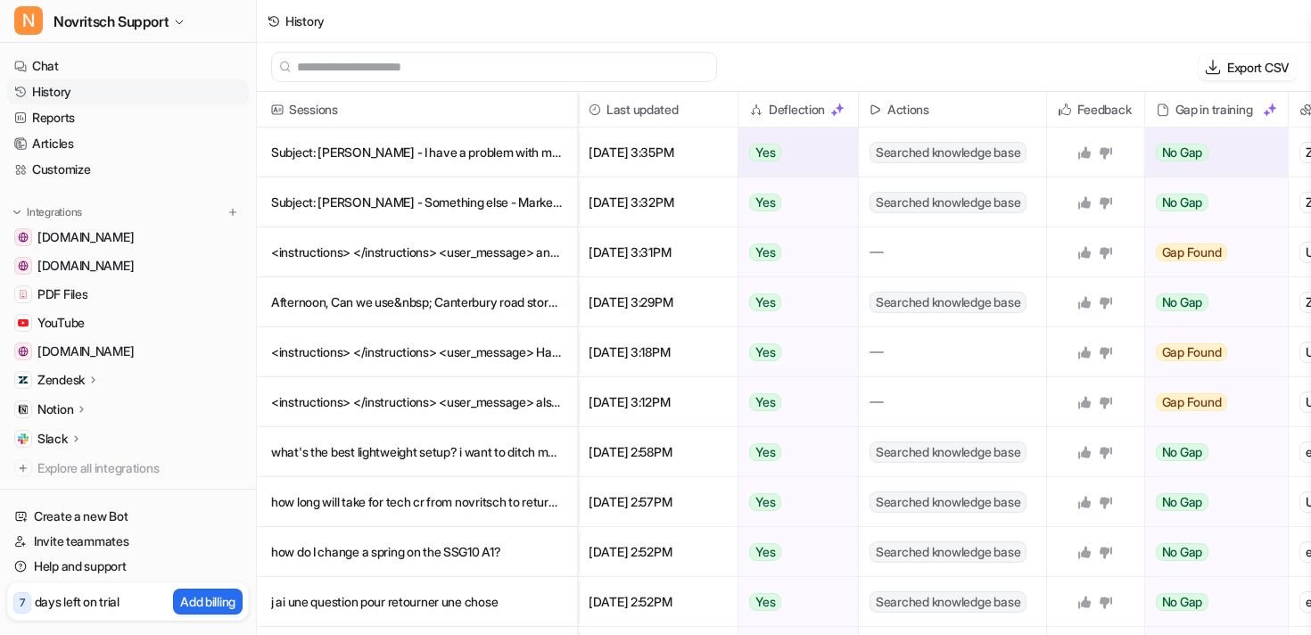
click at [947, 153] on span "Searched knowledge base" at bounding box center [947, 152] width 157 height 21
click at [1006, 150] on span "Searched knowledge base" at bounding box center [947, 152] width 157 height 21
click at [482, 162] on p "Subject: Owen watson - I have a problem with my order or textile product - Issu" at bounding box center [417, 153] width 292 height 50
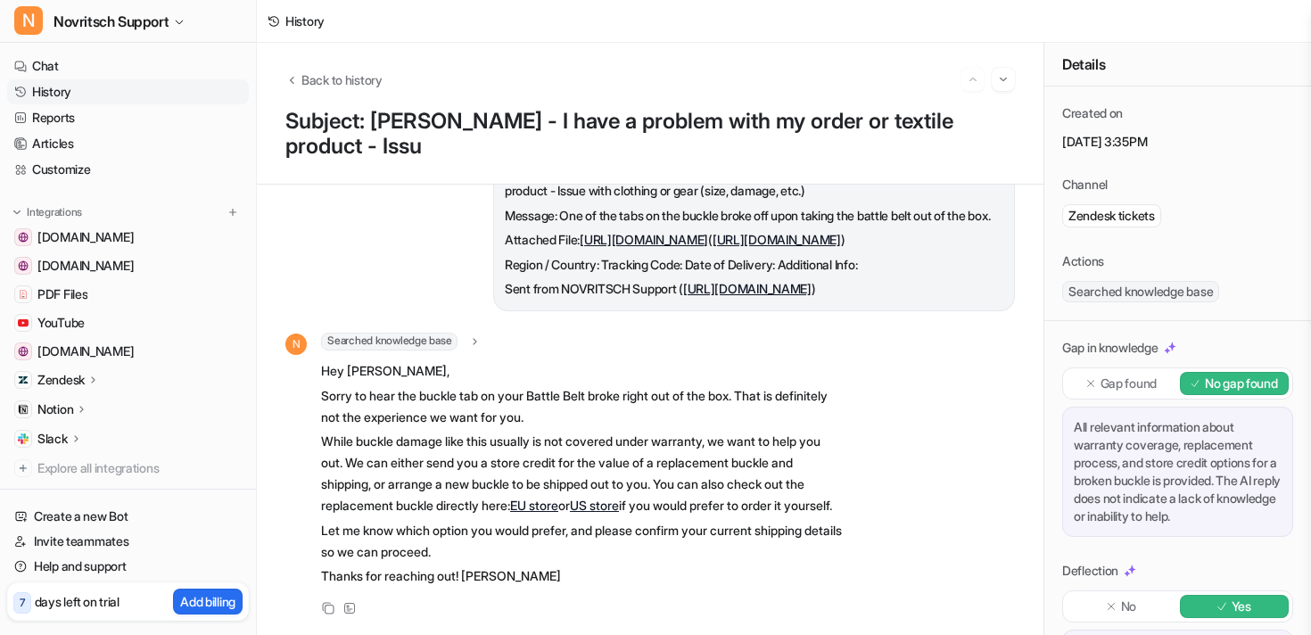
scroll to position [428, 0]
click at [326, 76] on span "Back to history" at bounding box center [341, 79] width 81 height 19
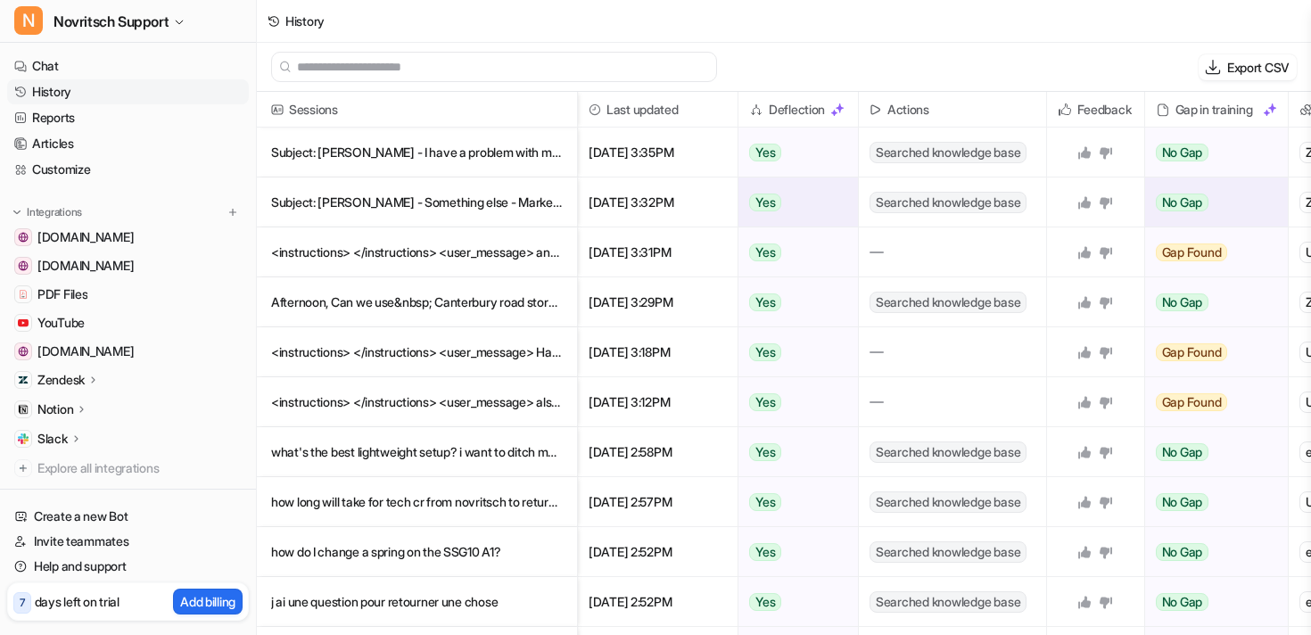
click at [453, 199] on p "Subject: Jannik Lipfert - Something else - Marketing / Collaboration - Descri" at bounding box center [417, 202] width 292 height 50
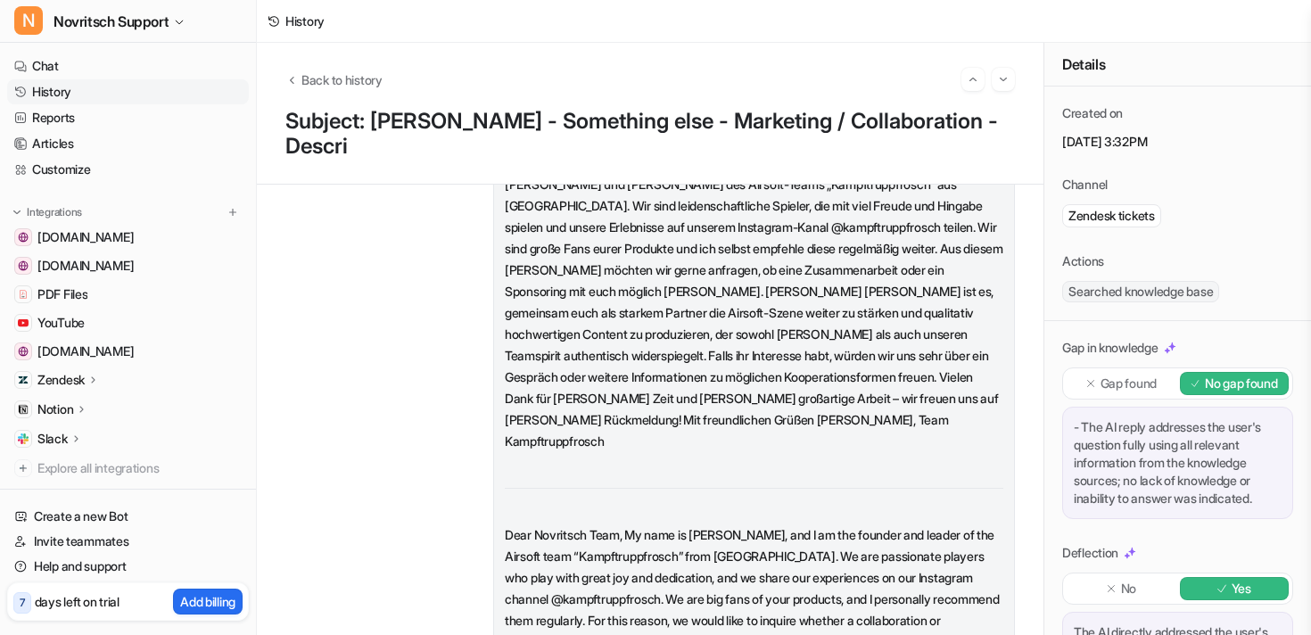
scroll to position [141, 0]
click at [69, 171] on link "Customize" at bounding box center [128, 169] width 242 height 25
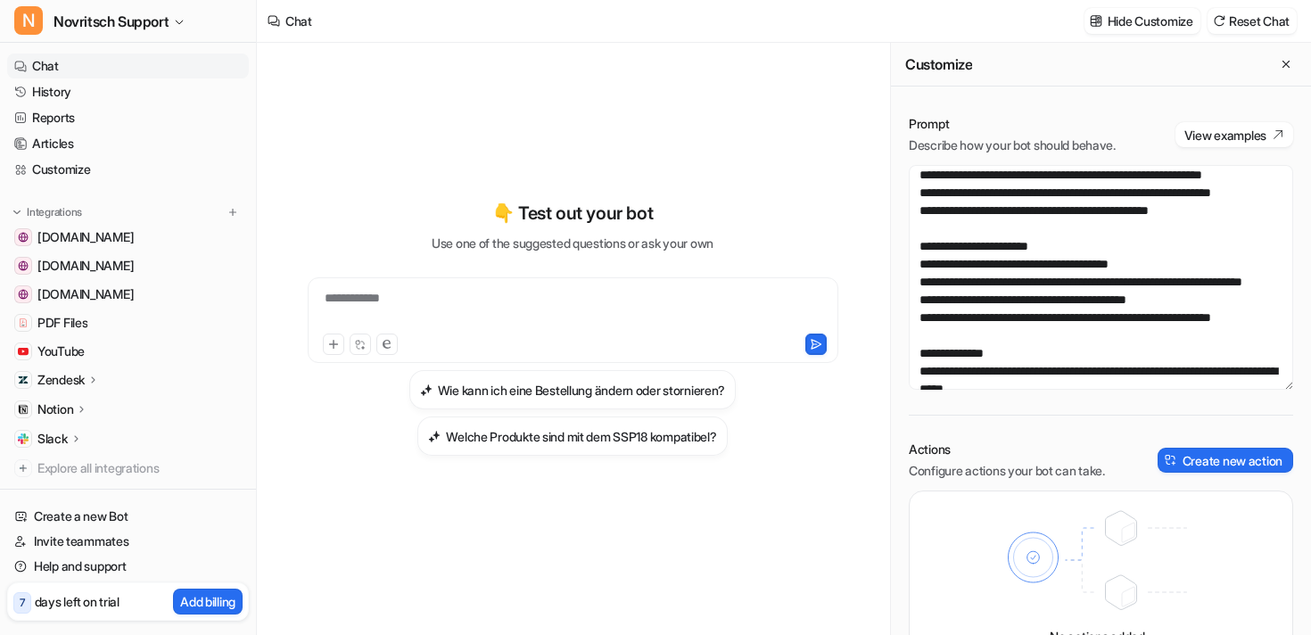
scroll to position [187, 0]
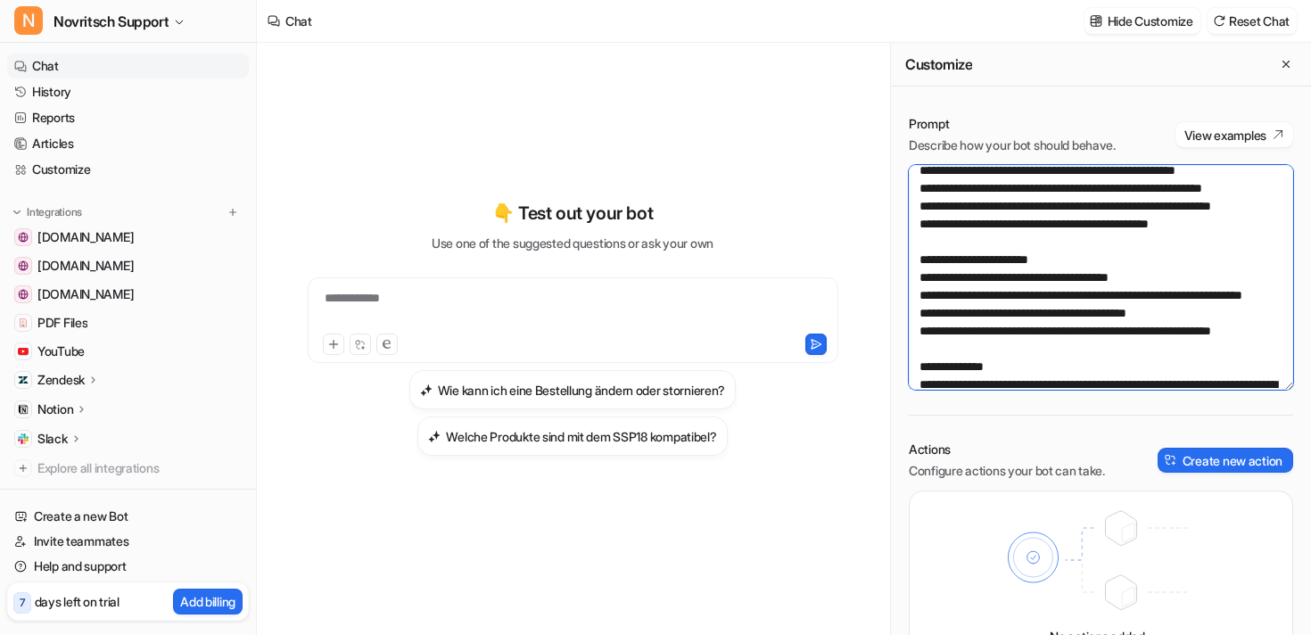
click at [1219, 263] on textarea at bounding box center [1101, 277] width 384 height 225
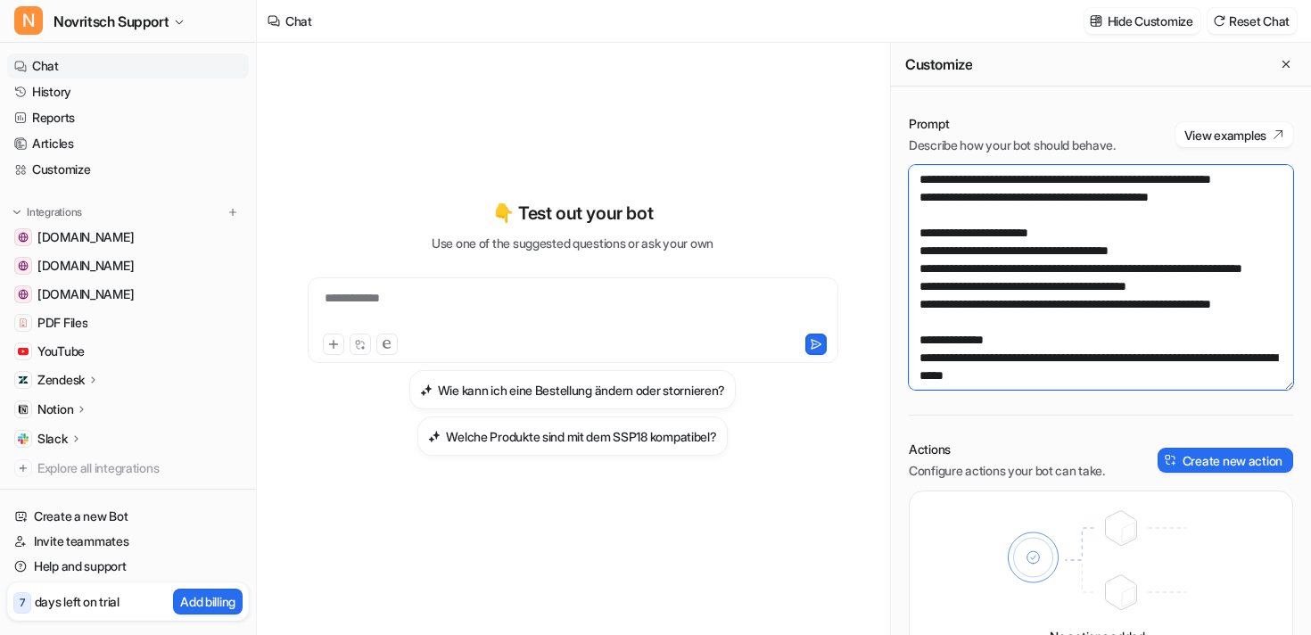
scroll to position [215, 0]
drag, startPoint x: 1224, startPoint y: 235, endPoint x: 957, endPoint y: 231, distance: 266.7
click at [957, 231] on textarea at bounding box center [1101, 277] width 384 height 225
type textarea "**********"
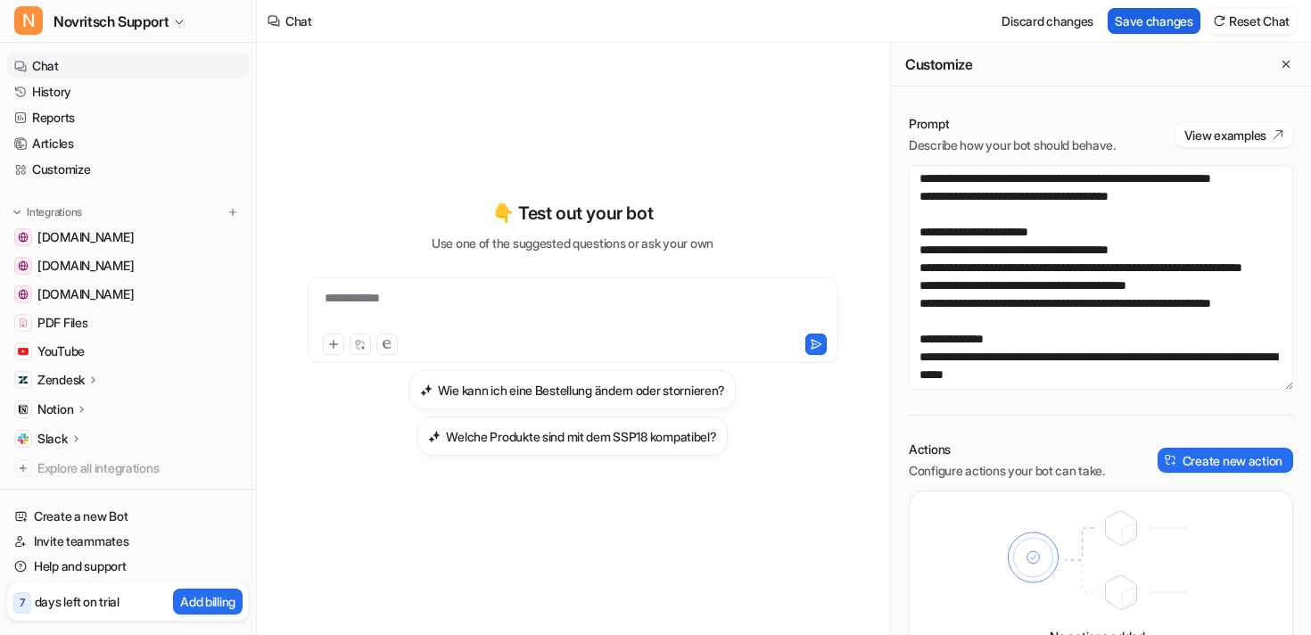
click at [1136, 21] on button "Save changes" at bounding box center [1154, 21] width 93 height 26
click at [37, 94] on link "History" at bounding box center [128, 91] width 242 height 25
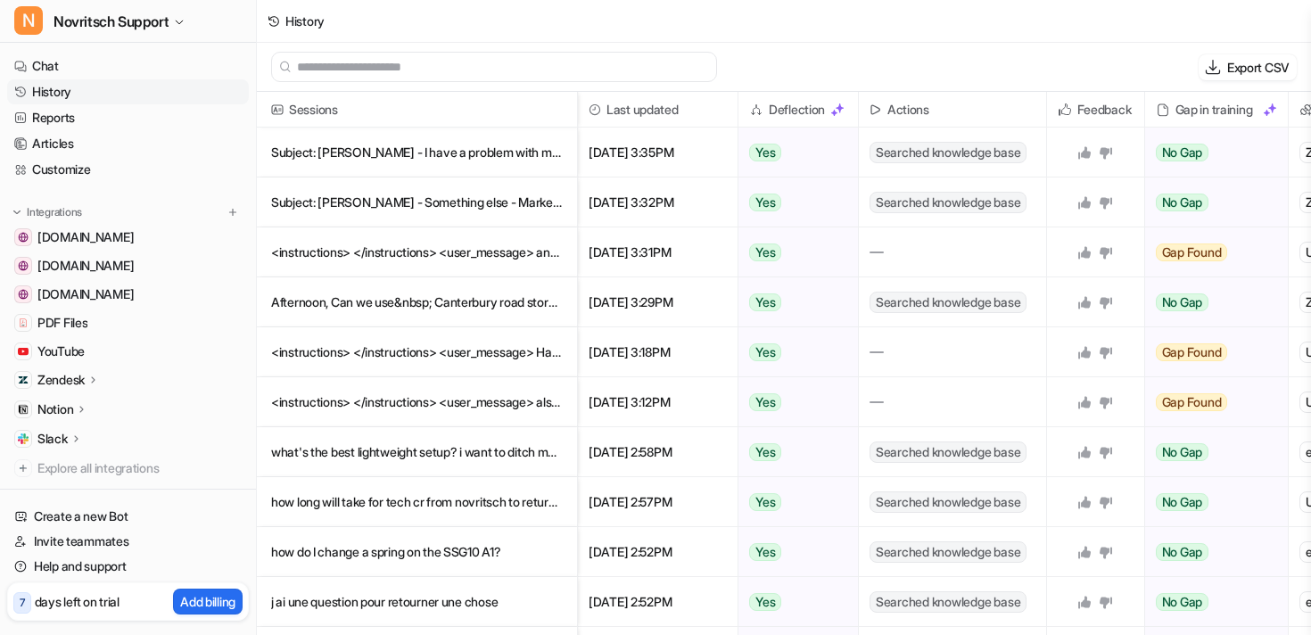
click at [62, 382] on p "Zendesk" at bounding box center [60, 380] width 47 height 18
click at [87, 410] on p "Overview" at bounding box center [78, 406] width 54 height 18
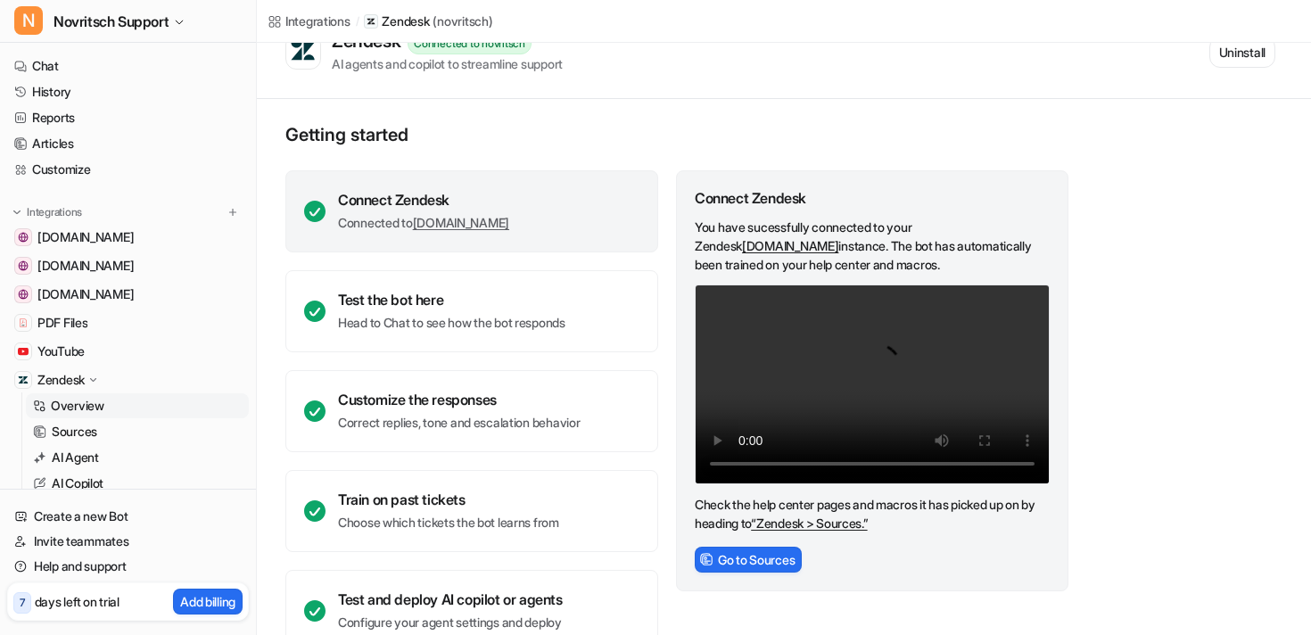
scroll to position [79, 0]
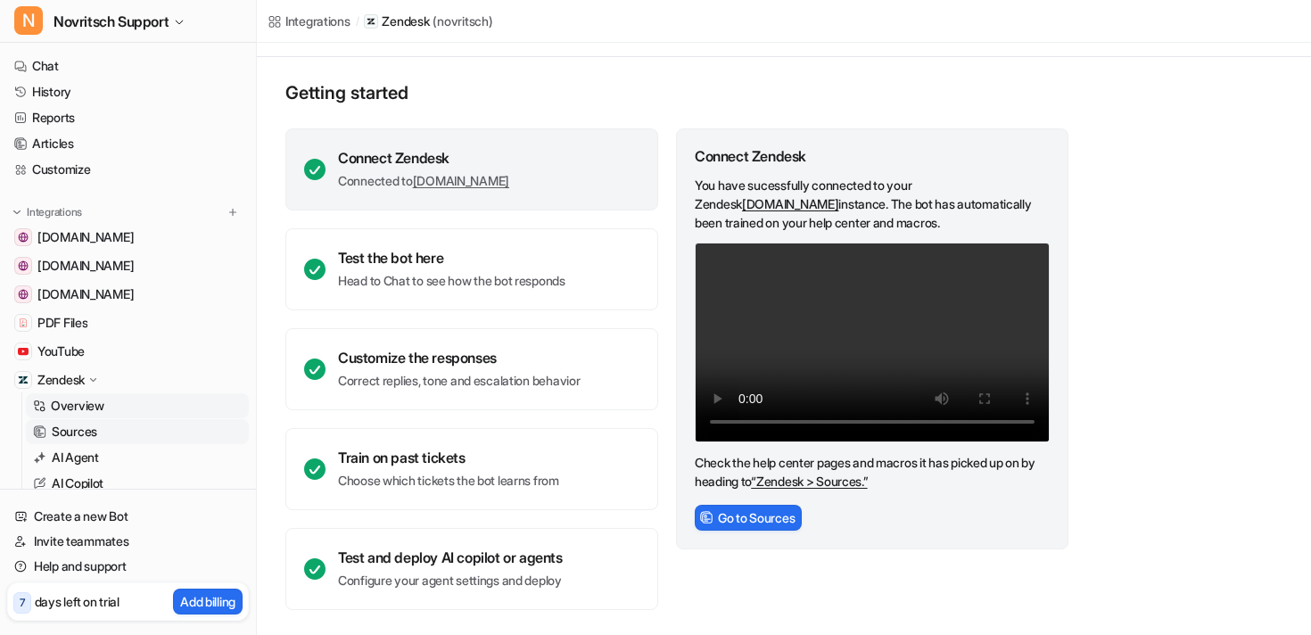
click at [59, 425] on p "Sources" at bounding box center [74, 432] width 45 height 18
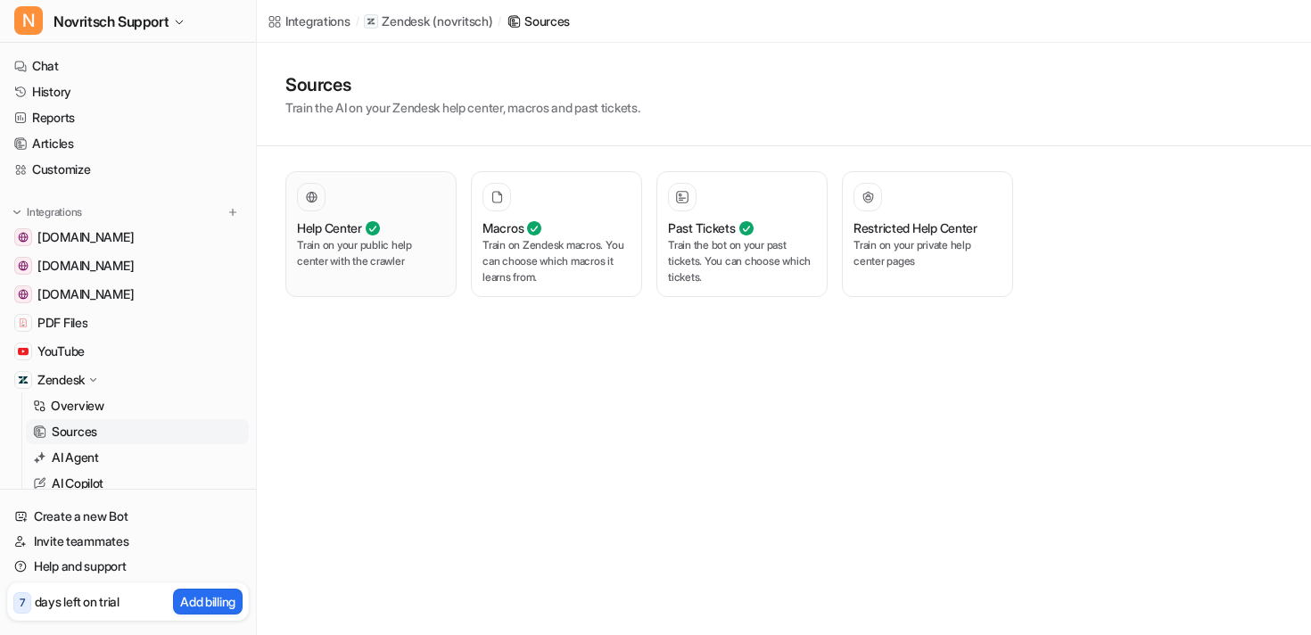
click at [352, 245] on p "Train on your public help center with the crawler" at bounding box center [371, 253] width 148 height 32
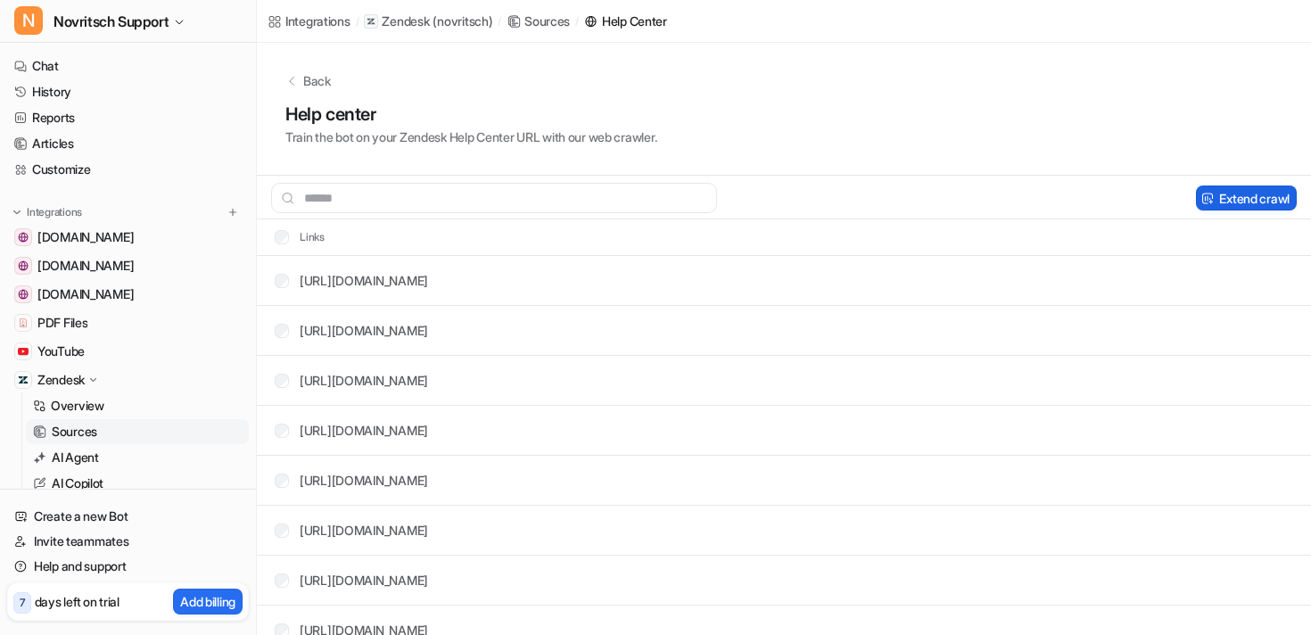
click at [1236, 197] on button "Extend crawl" at bounding box center [1246, 197] width 101 height 25
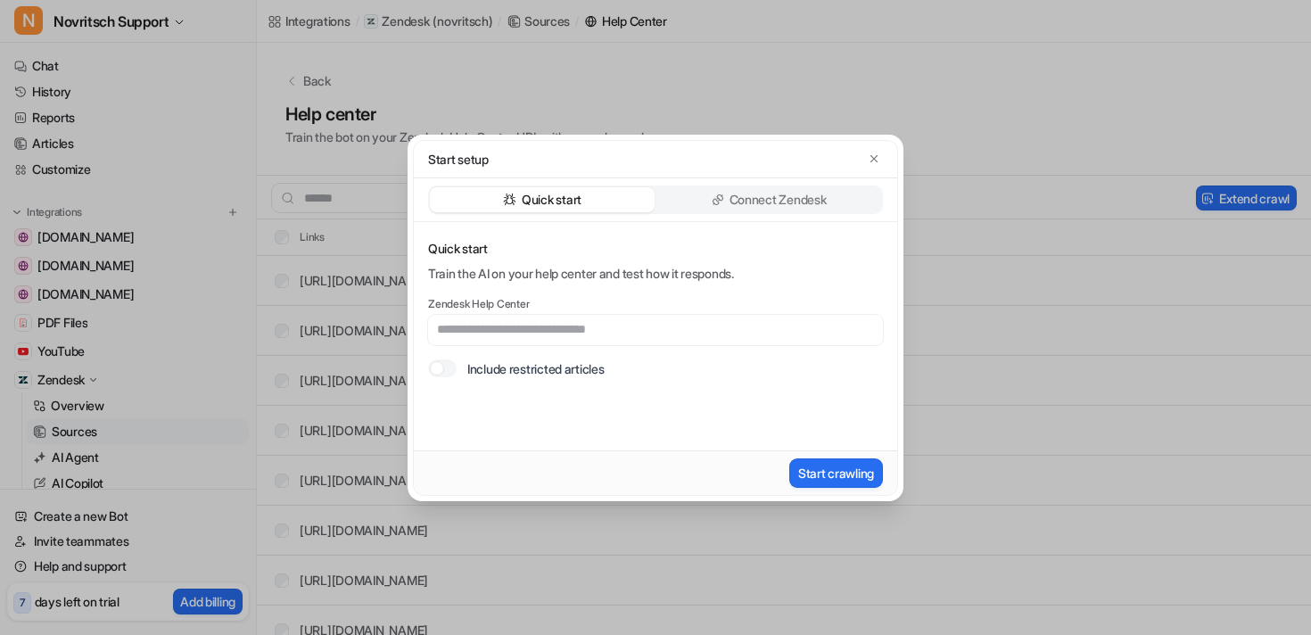
click at [753, 204] on p "Connect Zendesk" at bounding box center [777, 200] width 97 height 18
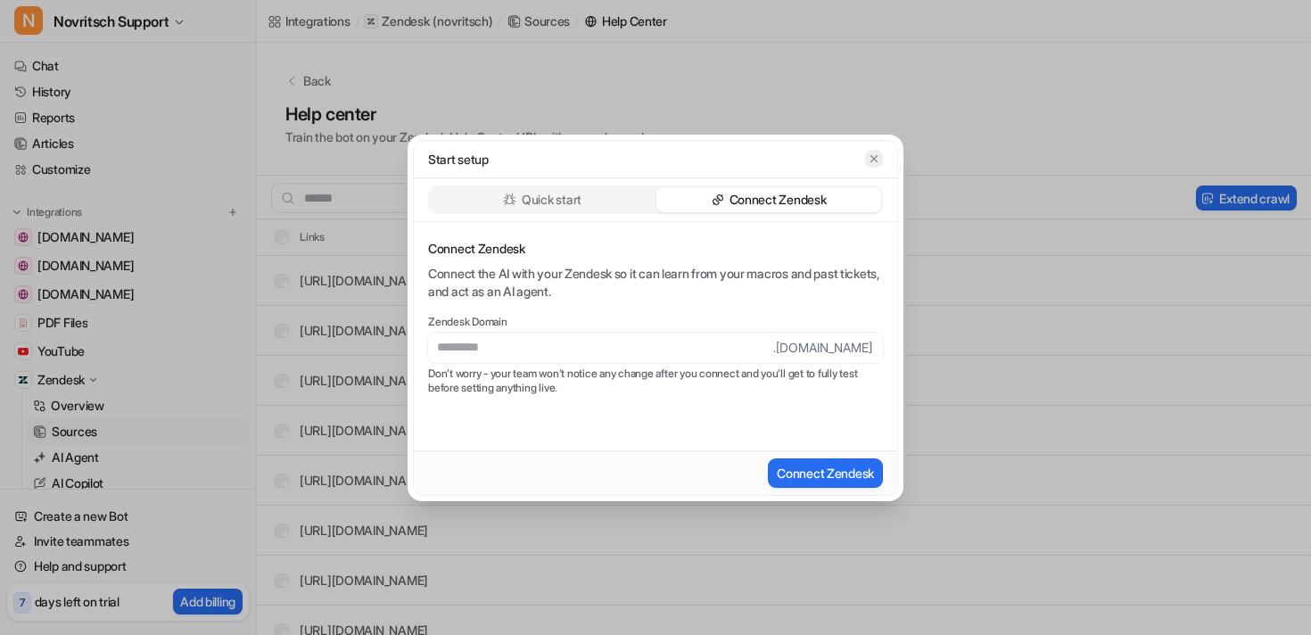
click at [875, 160] on icon "button" at bounding box center [873, 157] width 7 height 7
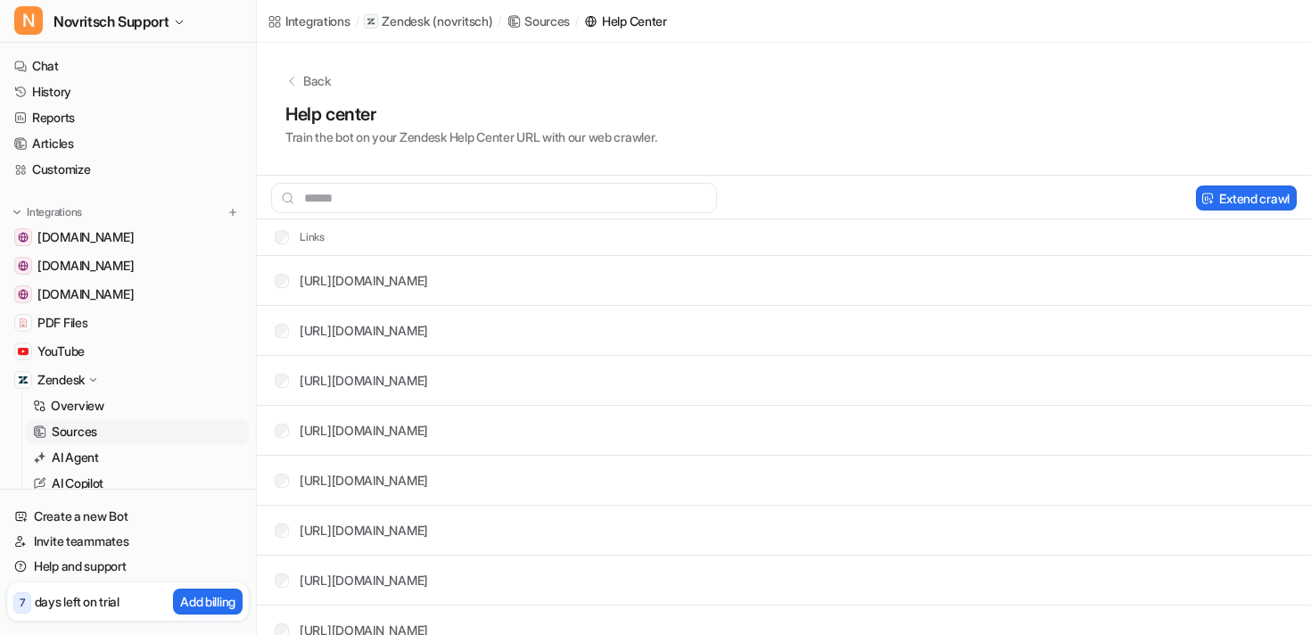
click at [521, 14] on div at bounding box center [514, 21] width 14 height 14
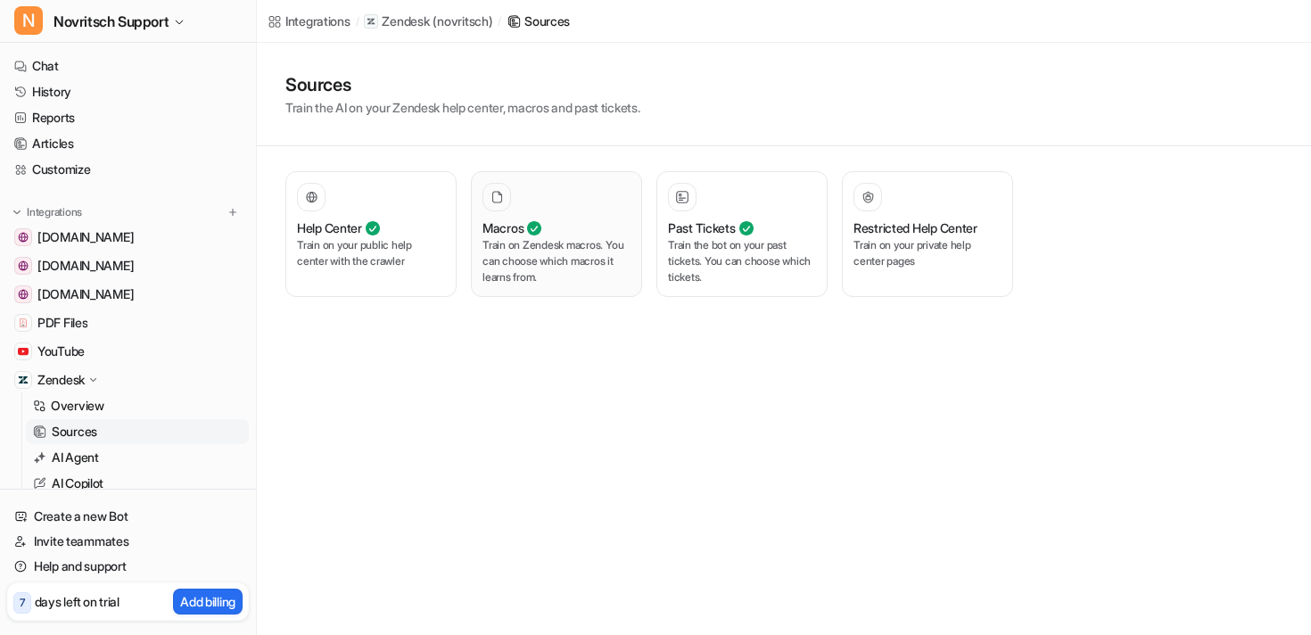
click at [564, 209] on div at bounding box center [556, 197] width 148 height 29
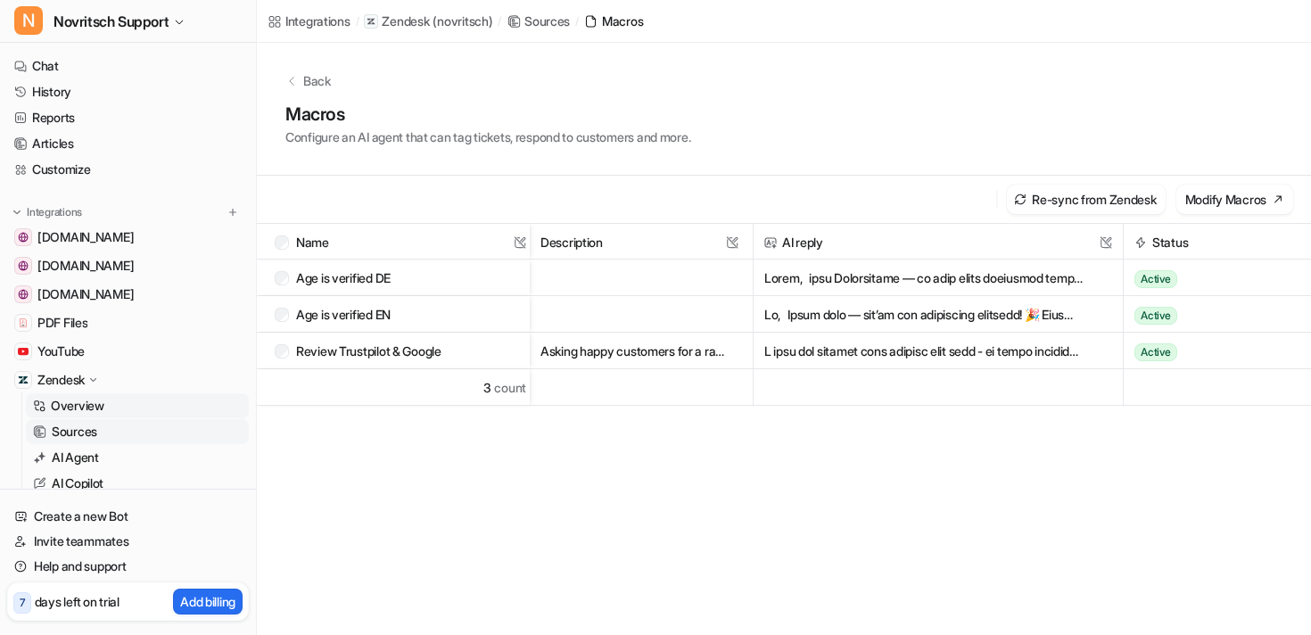
scroll to position [144, 0]
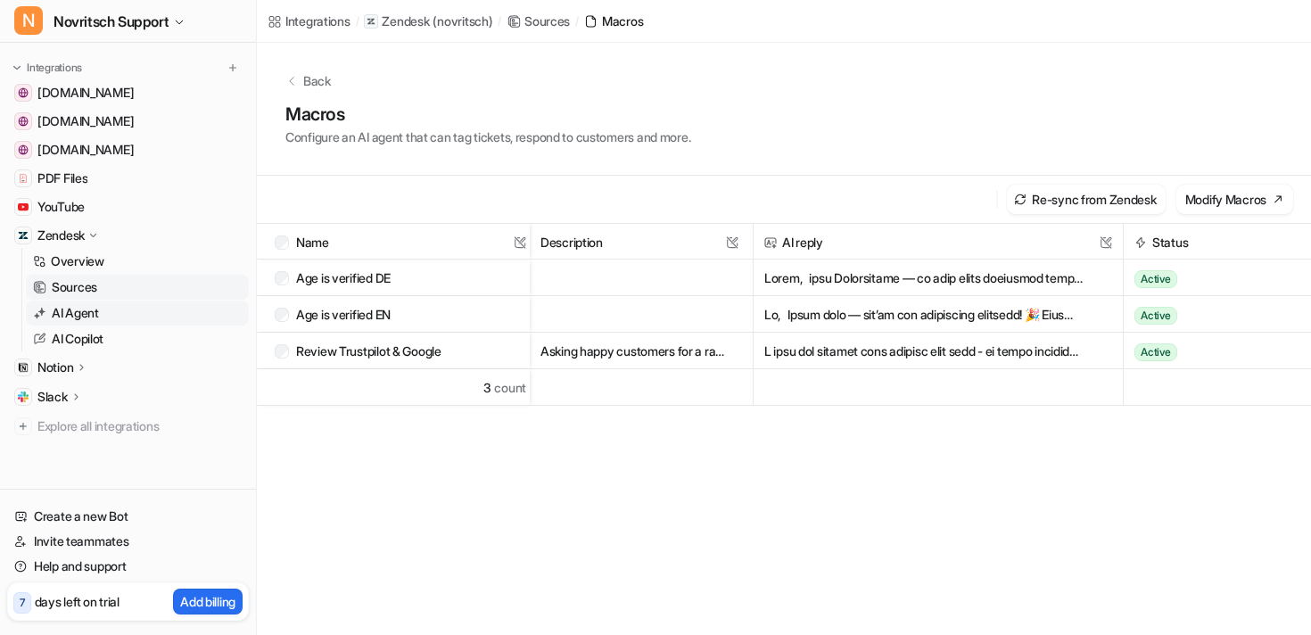
click at [64, 314] on p "AI Agent" at bounding box center [75, 313] width 47 height 18
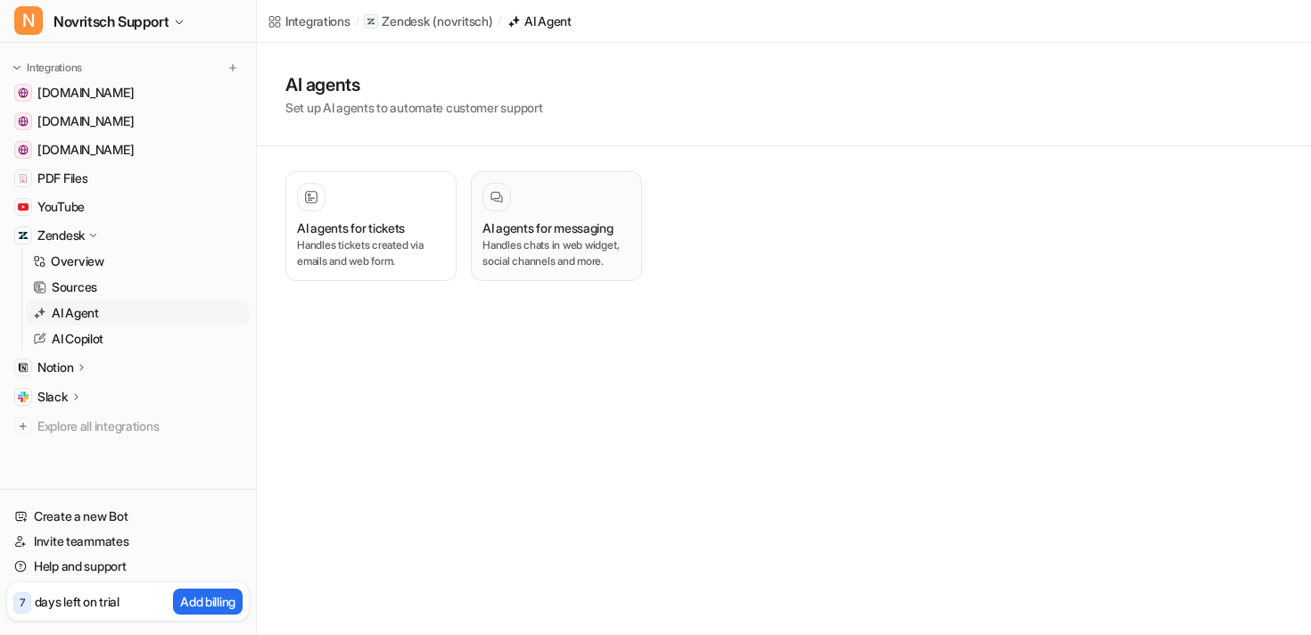
click at [559, 265] on p "Handles chats in web widget, social channels and more." at bounding box center [556, 253] width 148 height 32
